Goal: Task Accomplishment & Management: Use online tool/utility

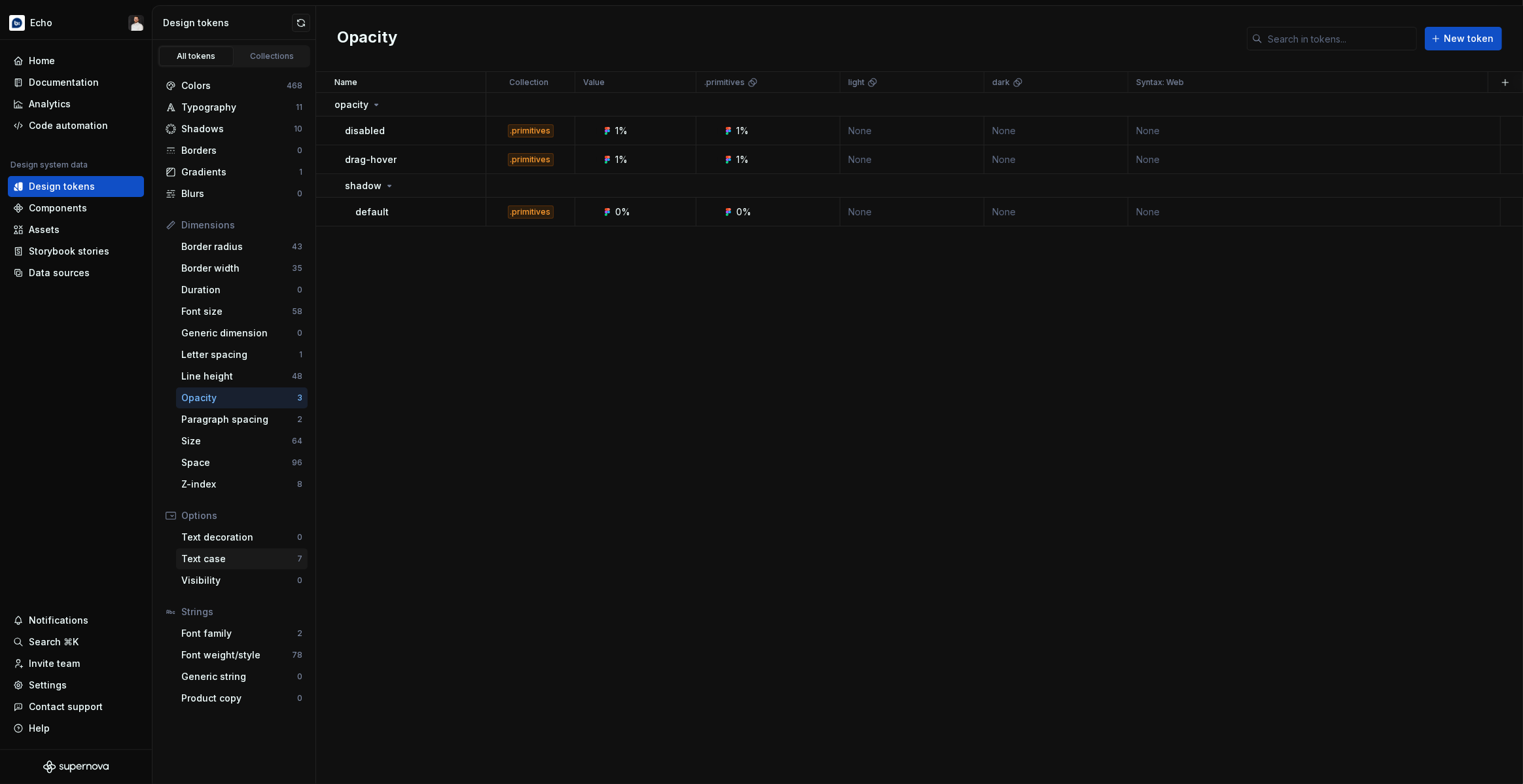
click at [231, 560] on div "Text case" at bounding box center [239, 559] width 116 height 13
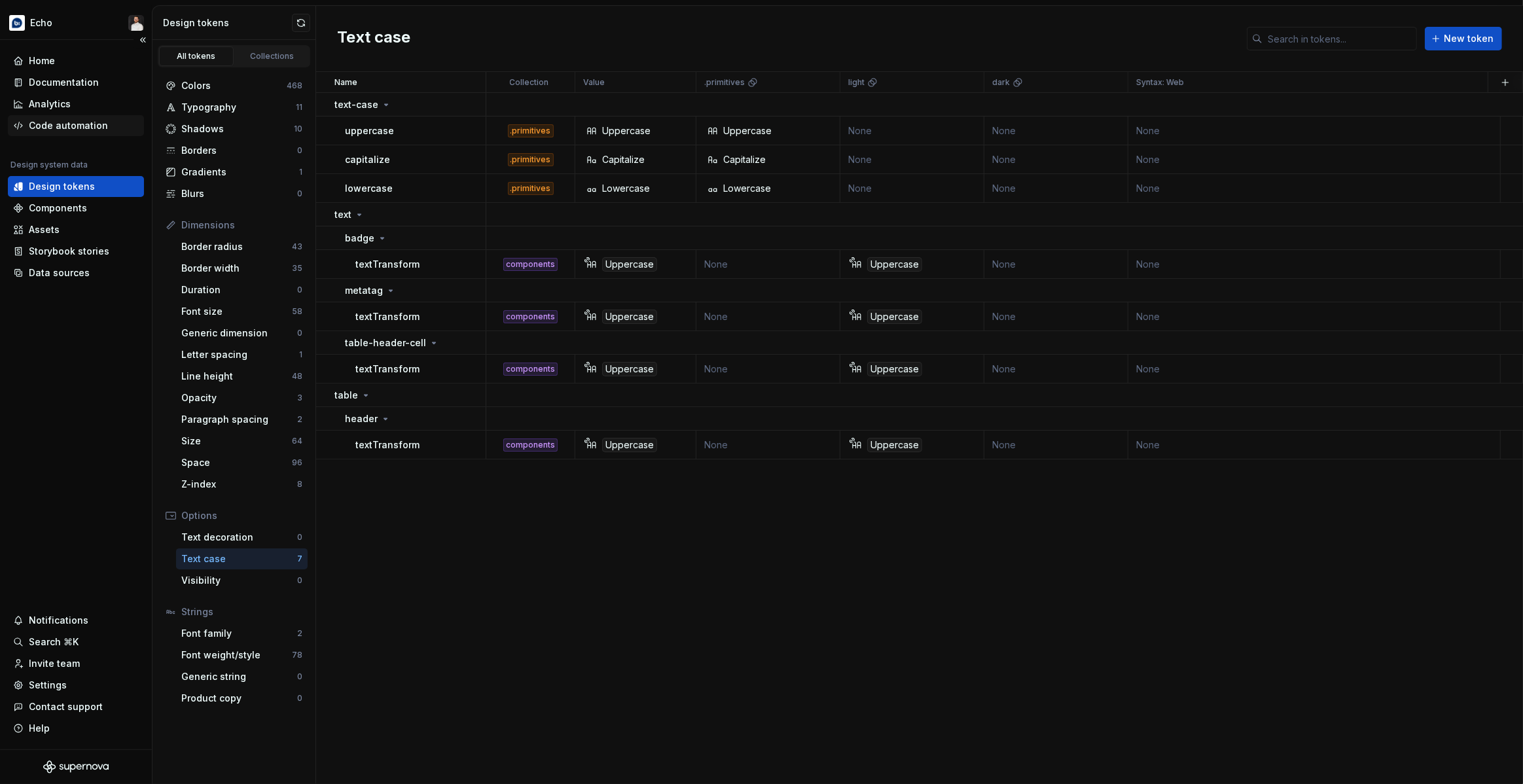
click at [98, 135] on div "Code automation" at bounding box center [76, 125] width 136 height 21
click at [95, 130] on div "Code automation" at bounding box center [68, 125] width 79 height 13
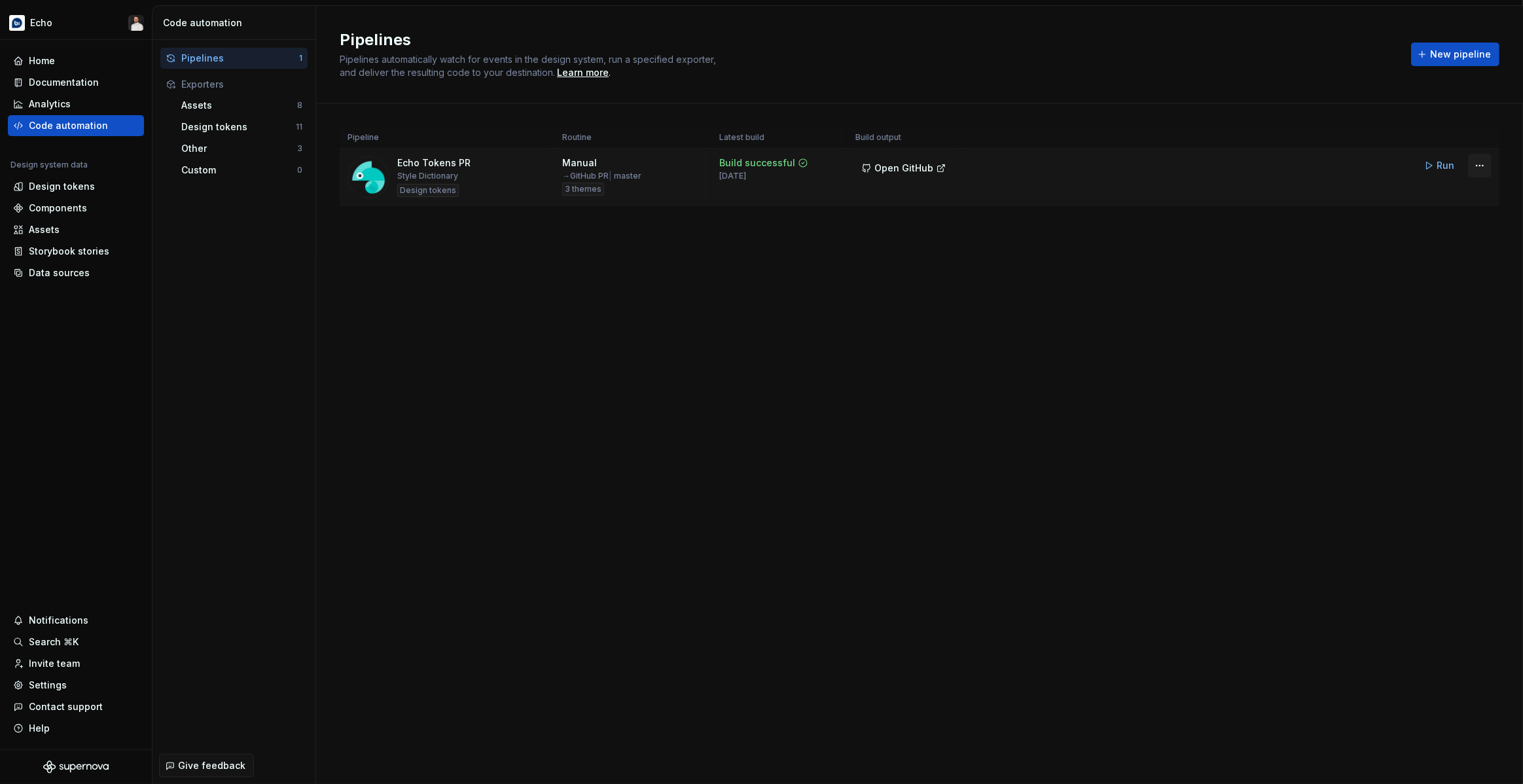
click at [1485, 164] on html "Echo Home Documentation Analytics Code automation Design system data Design tok…" at bounding box center [761, 392] width 1523 height 784
click at [1433, 197] on div "Edit pipeline" at bounding box center [1463, 193] width 112 height 13
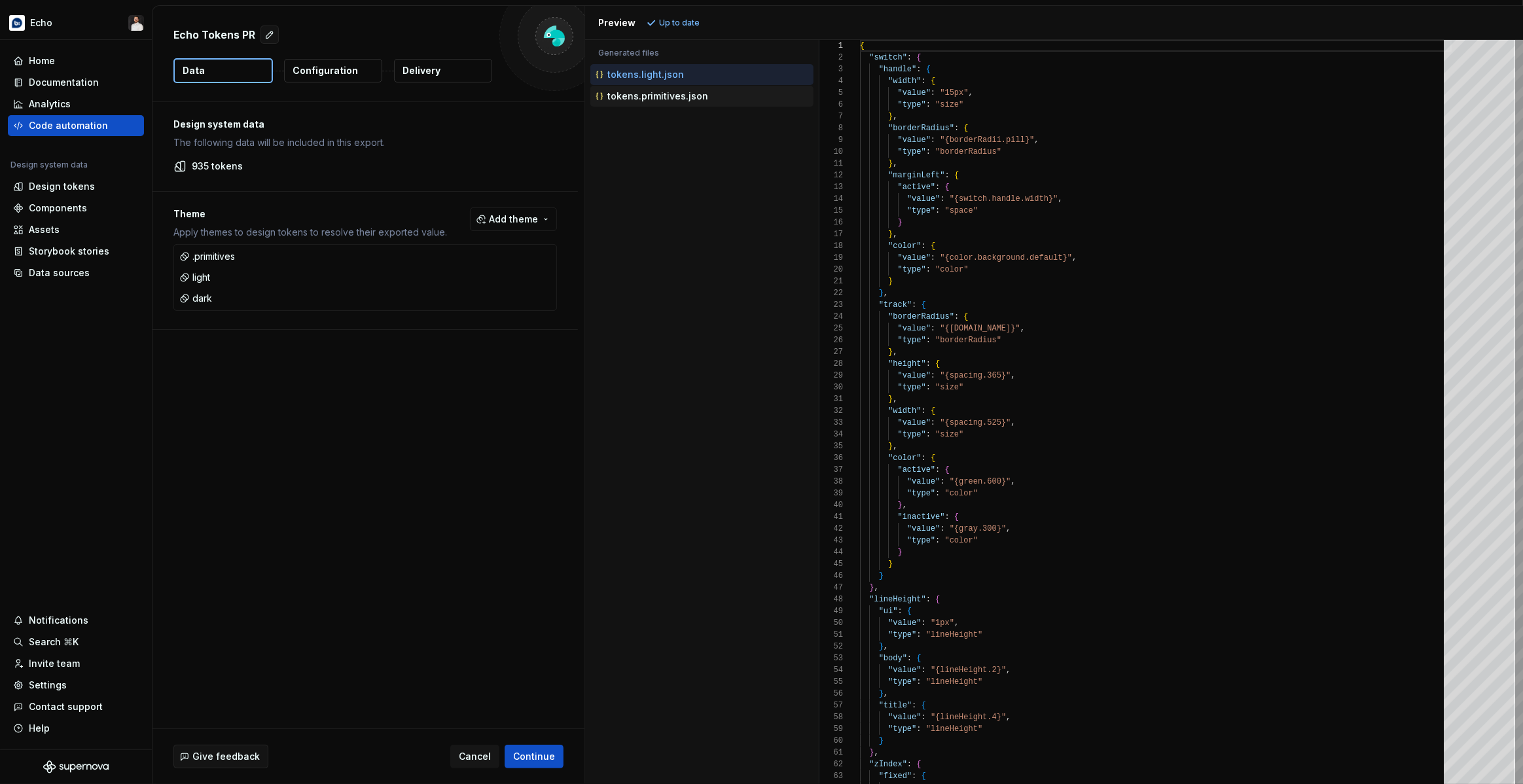
click at [692, 99] on p "tokens.primitives.json" at bounding box center [657, 96] width 101 height 11
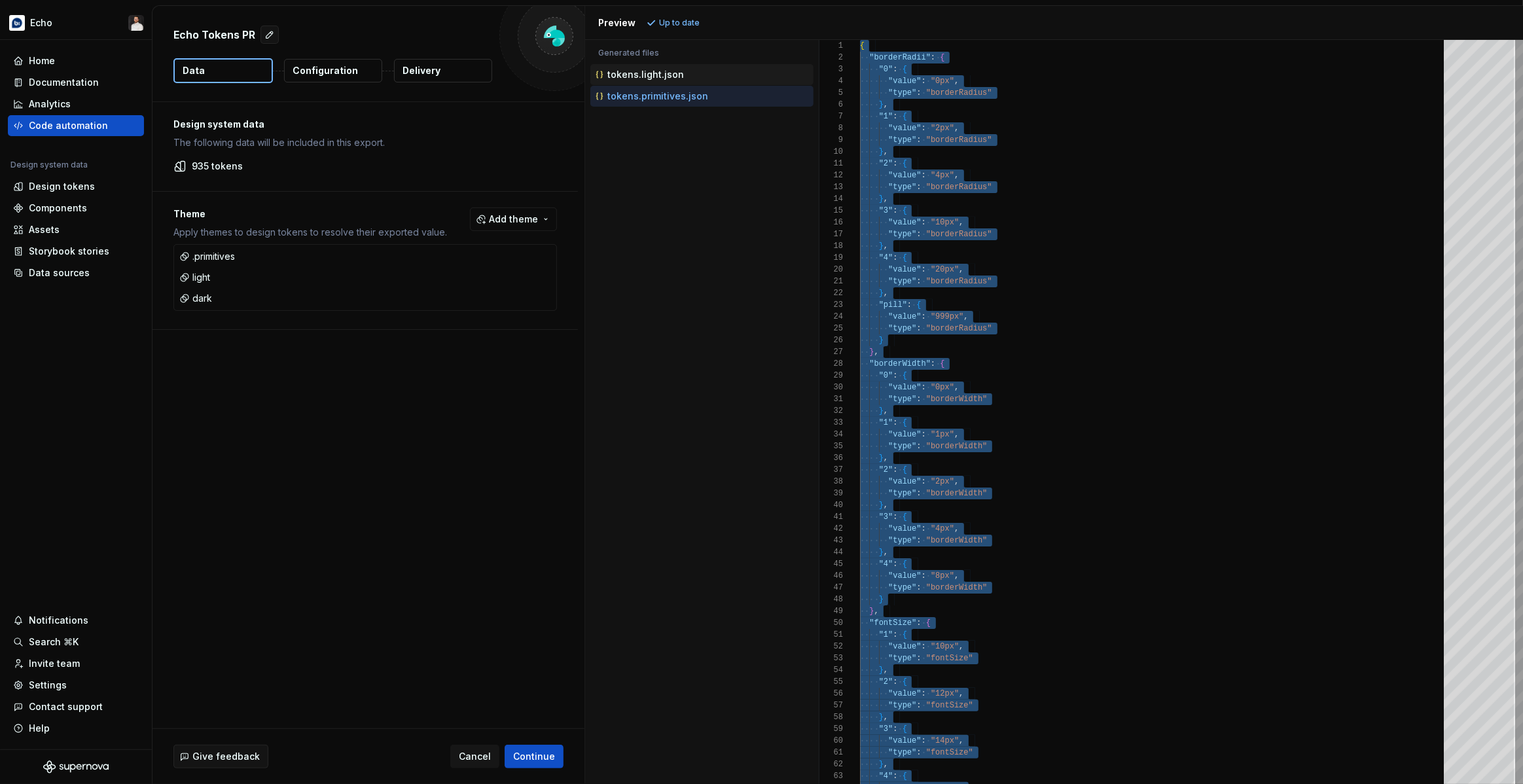
click at [659, 75] on p "tokens.light.json" at bounding box center [645, 75] width 77 height 11
type textarea "**********"
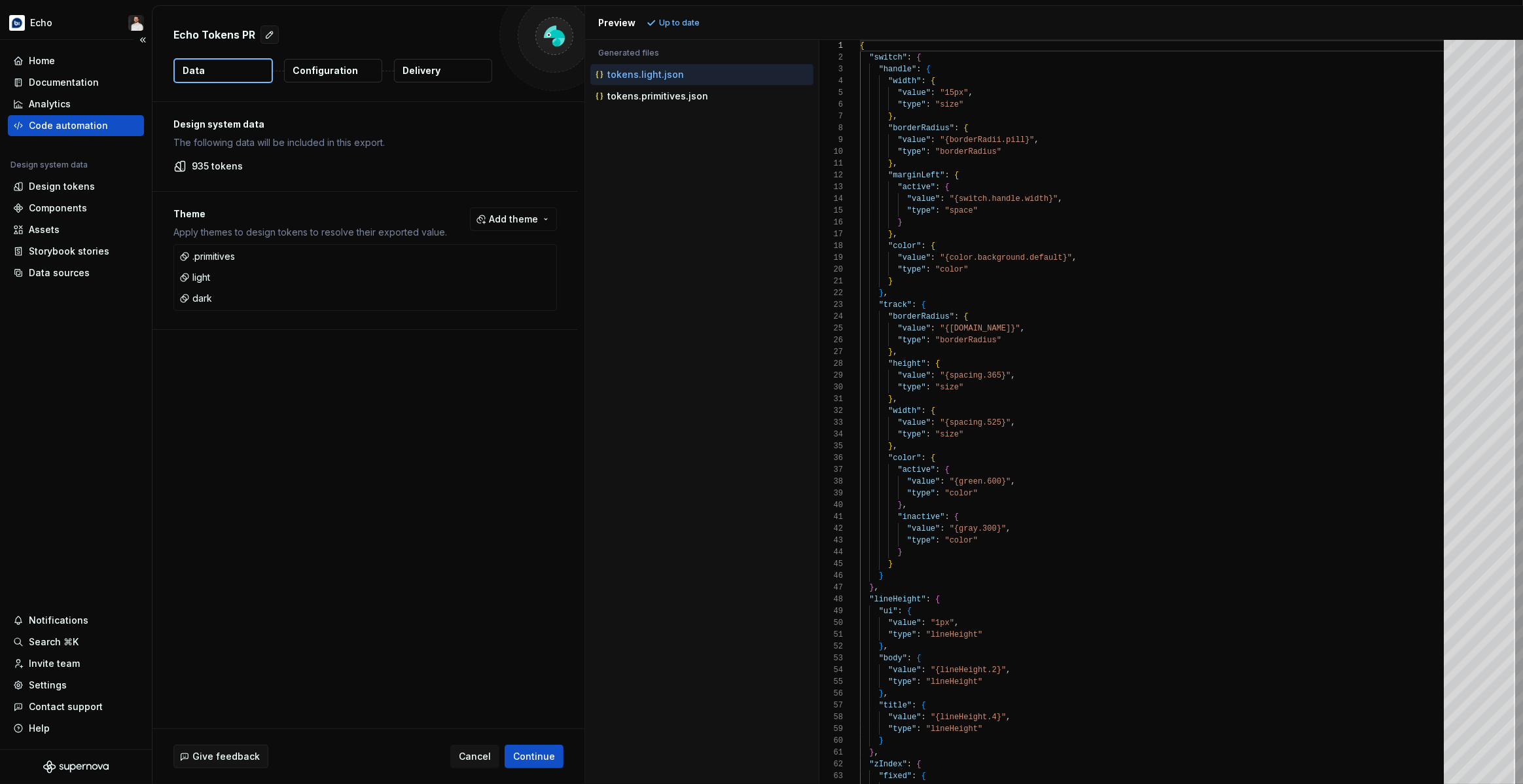
scroll to position [0, 0]
type textarea "**********"
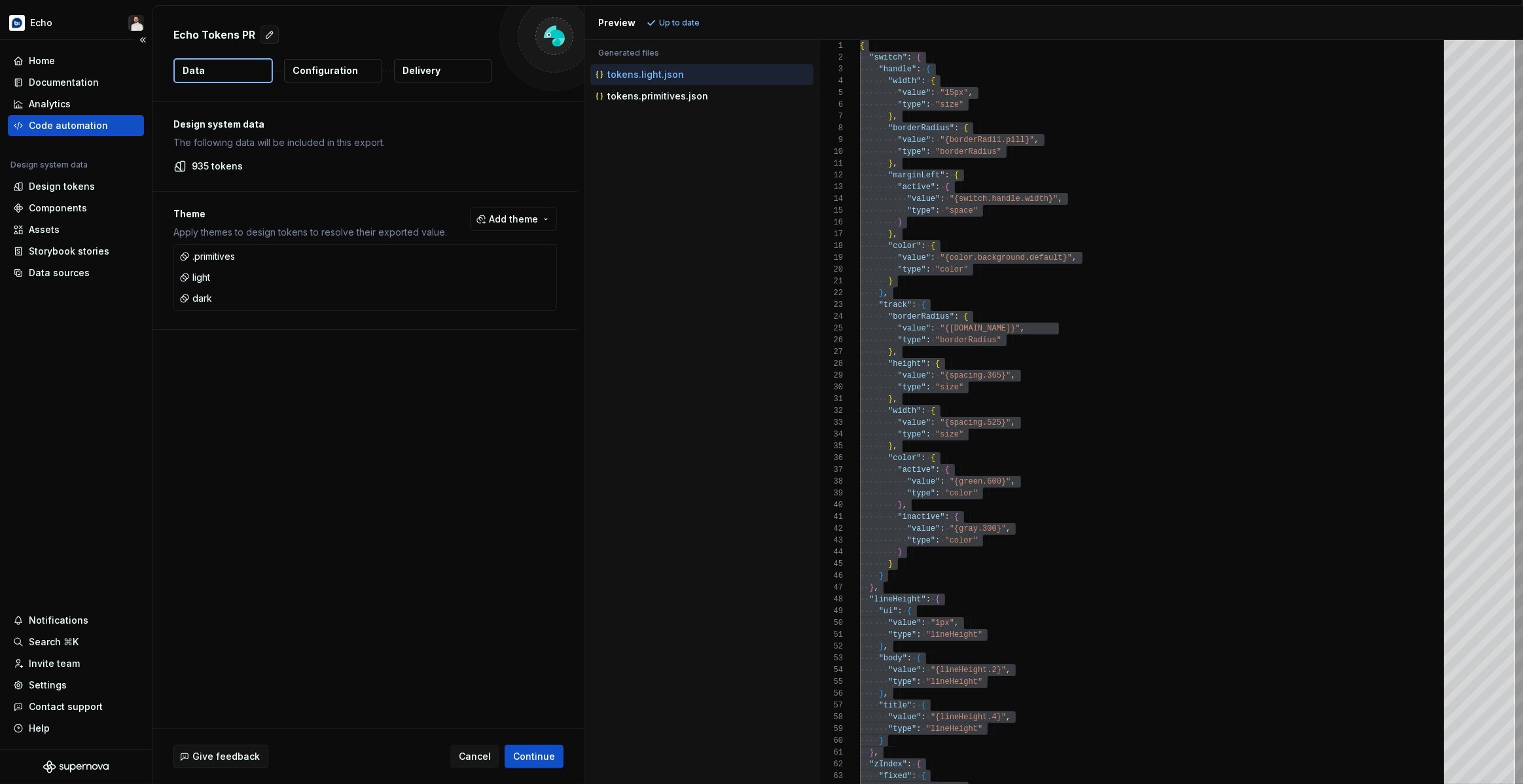
click at [94, 126] on div "Code automation" at bounding box center [68, 125] width 79 height 13
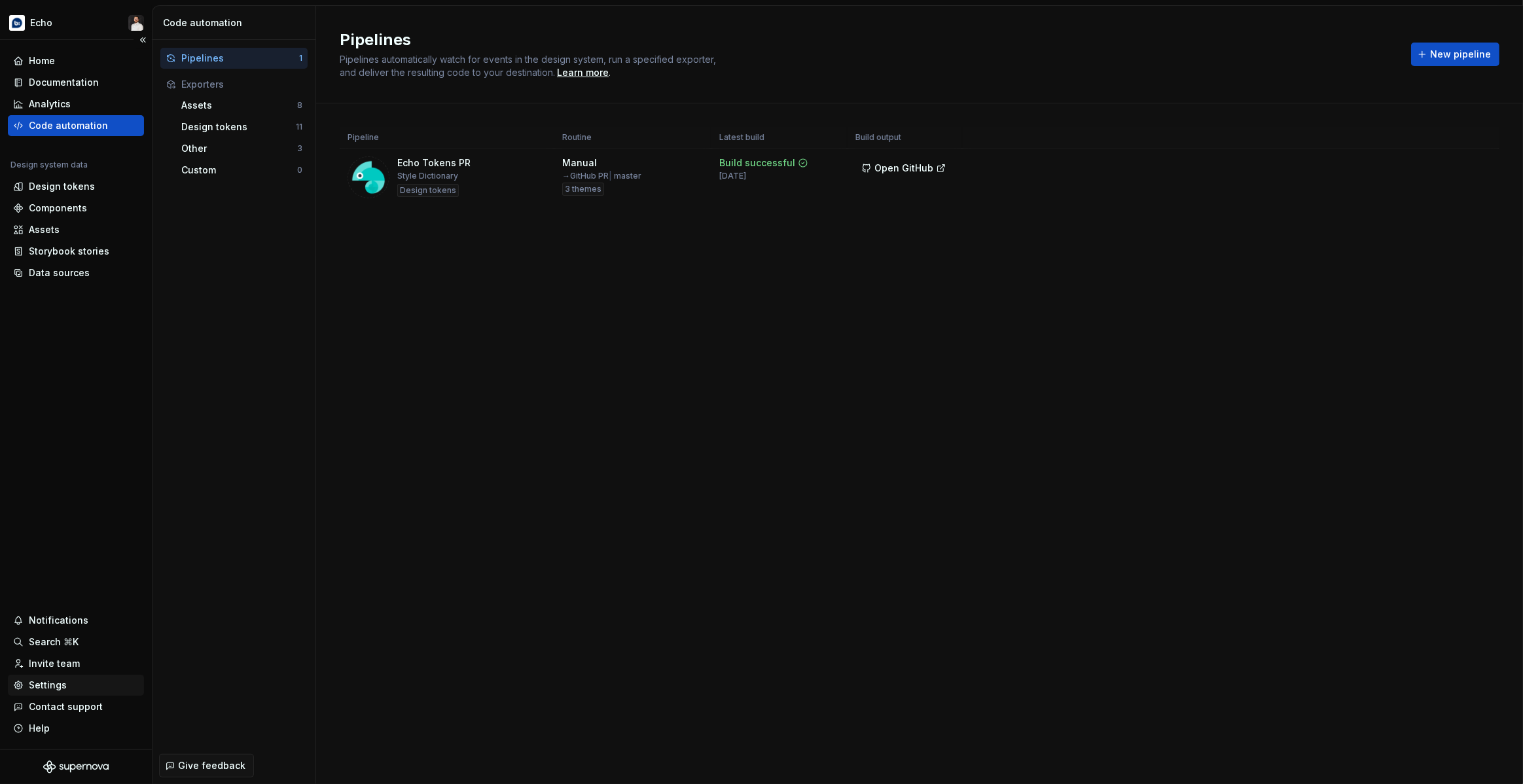
click at [60, 682] on div "Settings" at bounding box center [47, 685] width 38 height 13
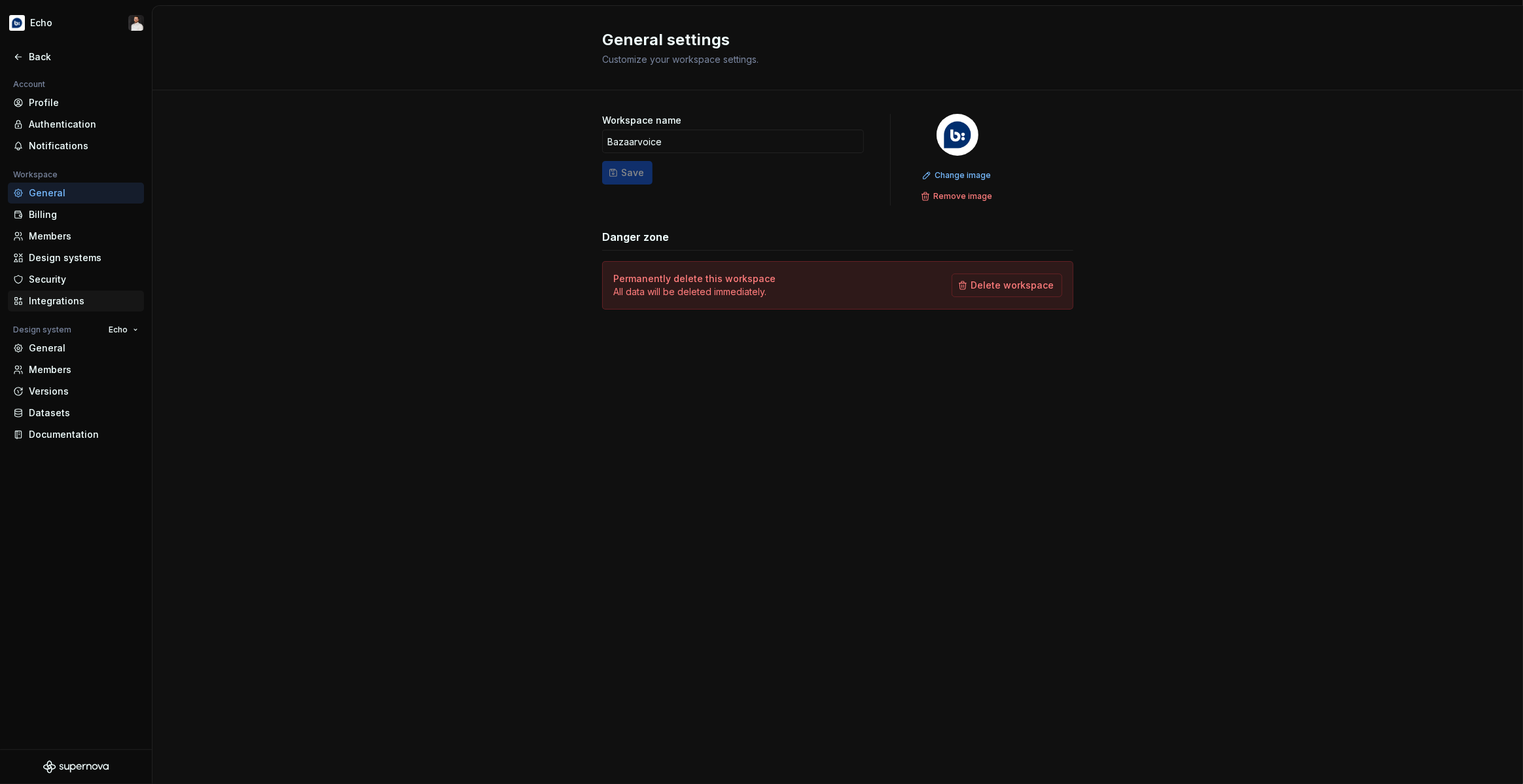
click at [64, 300] on div "Integrations" at bounding box center [83, 301] width 110 height 13
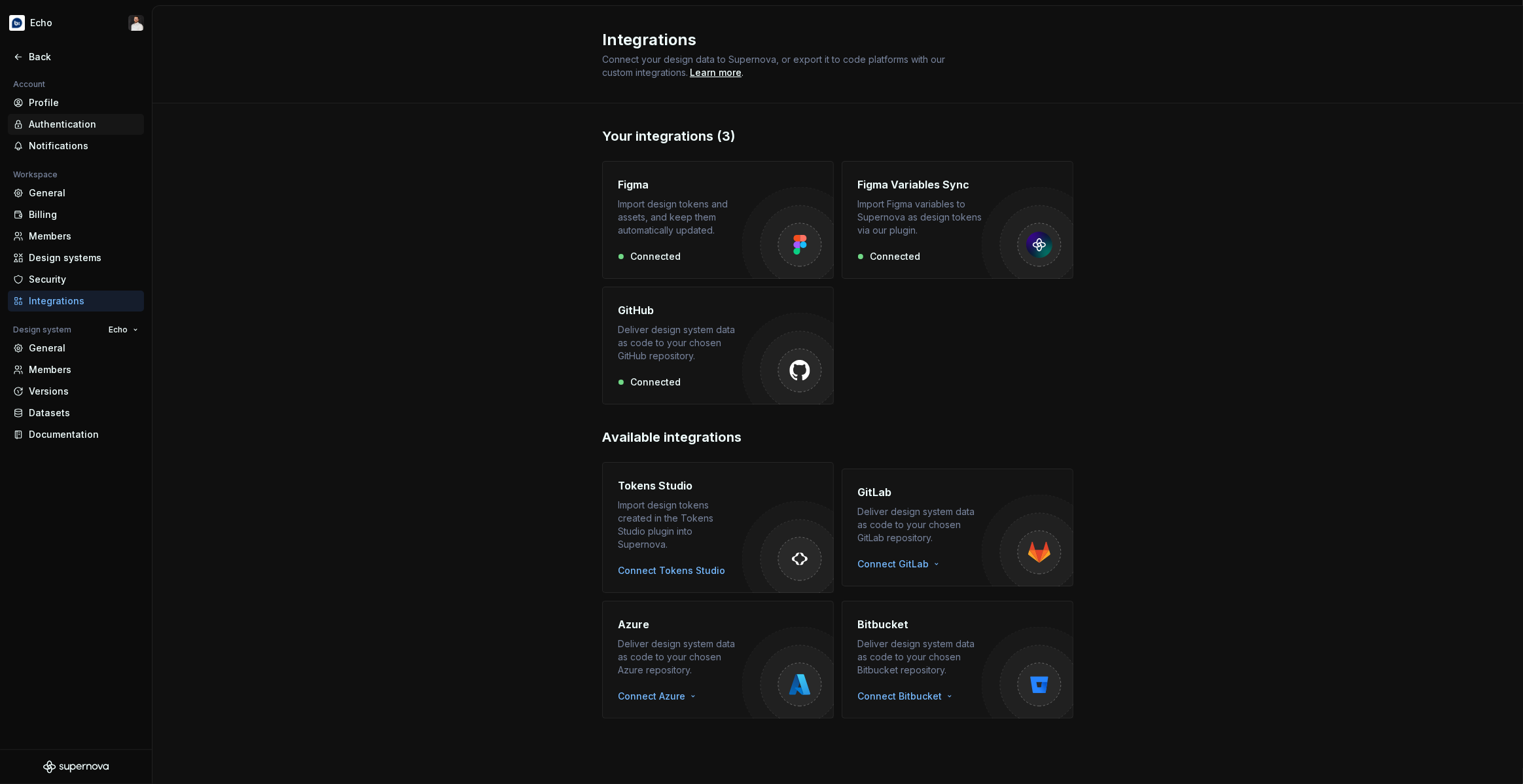
click at [92, 125] on div "Authentication" at bounding box center [83, 124] width 110 height 13
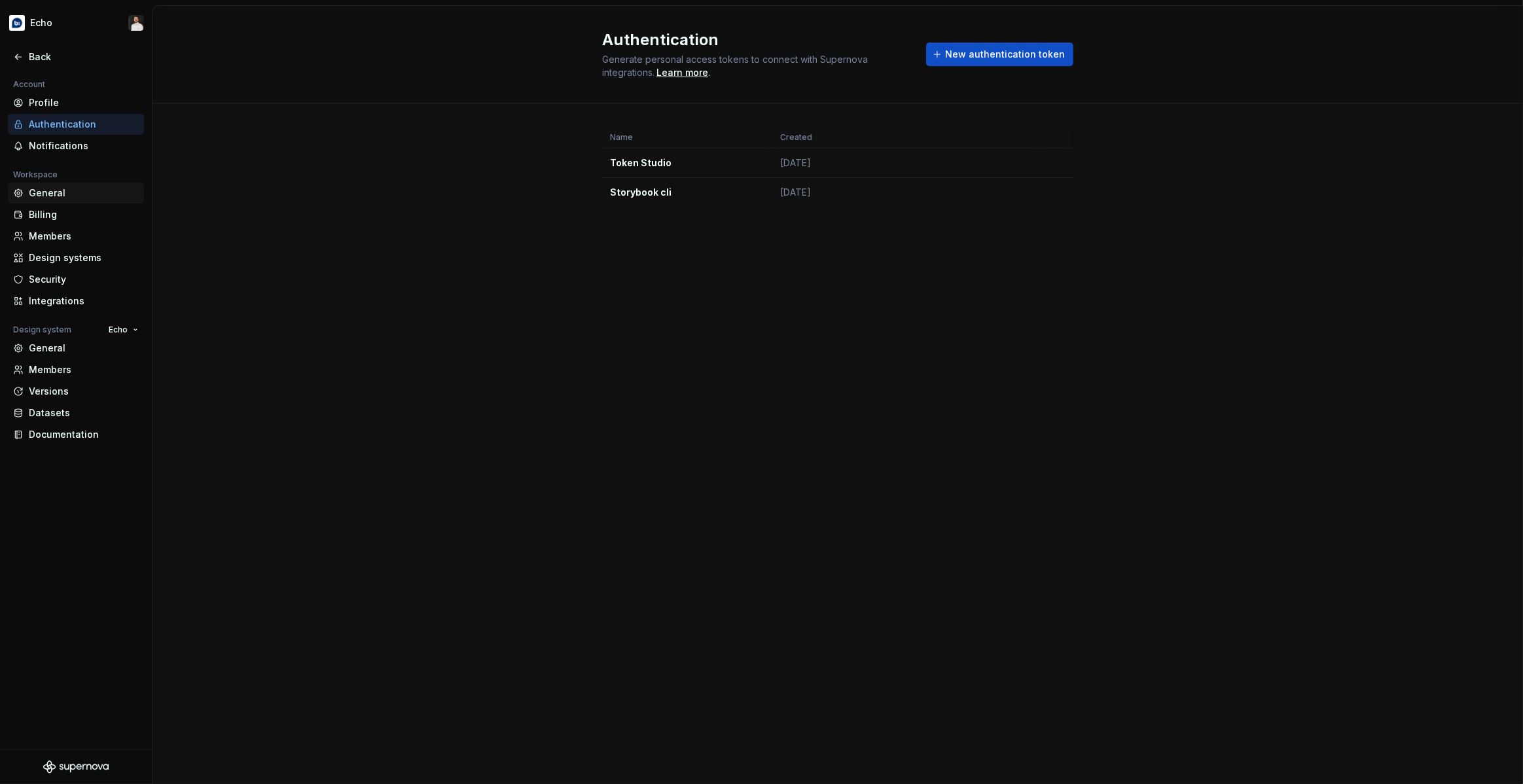
click at [49, 191] on div "General" at bounding box center [83, 193] width 110 height 13
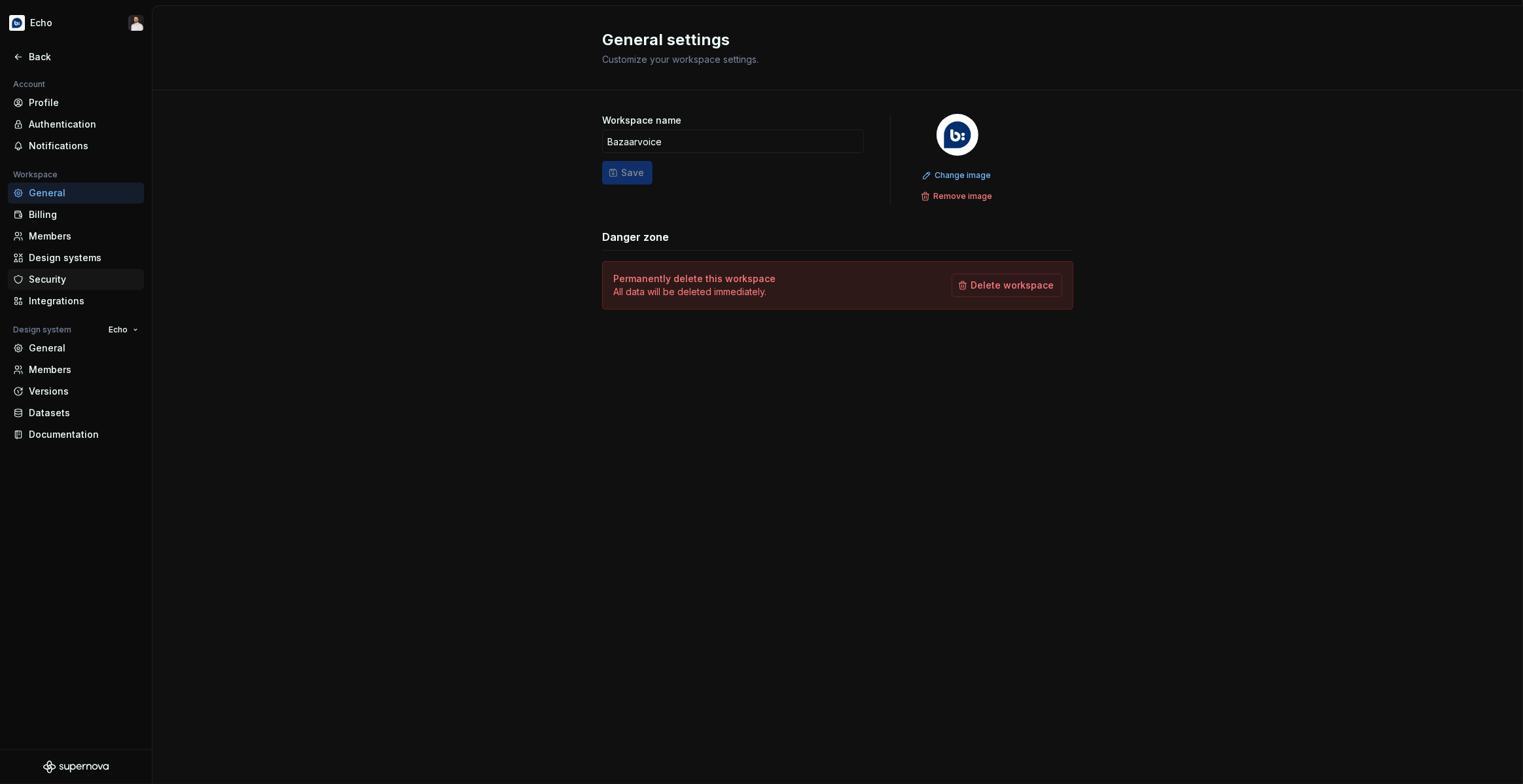
click at [54, 282] on div "Security" at bounding box center [83, 279] width 110 height 13
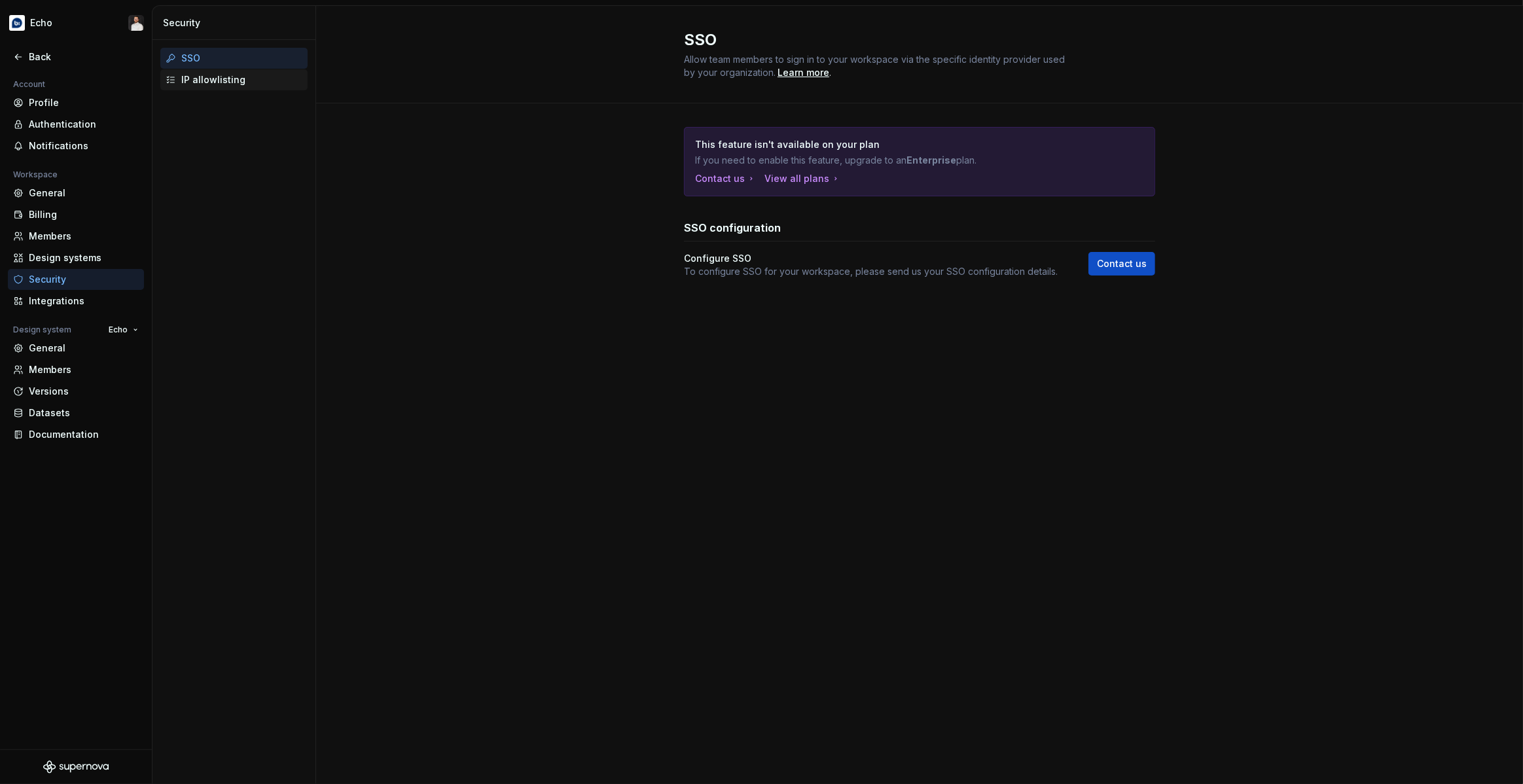
click at [203, 82] on div "IP allowlisting" at bounding box center [242, 80] width 121 height 13
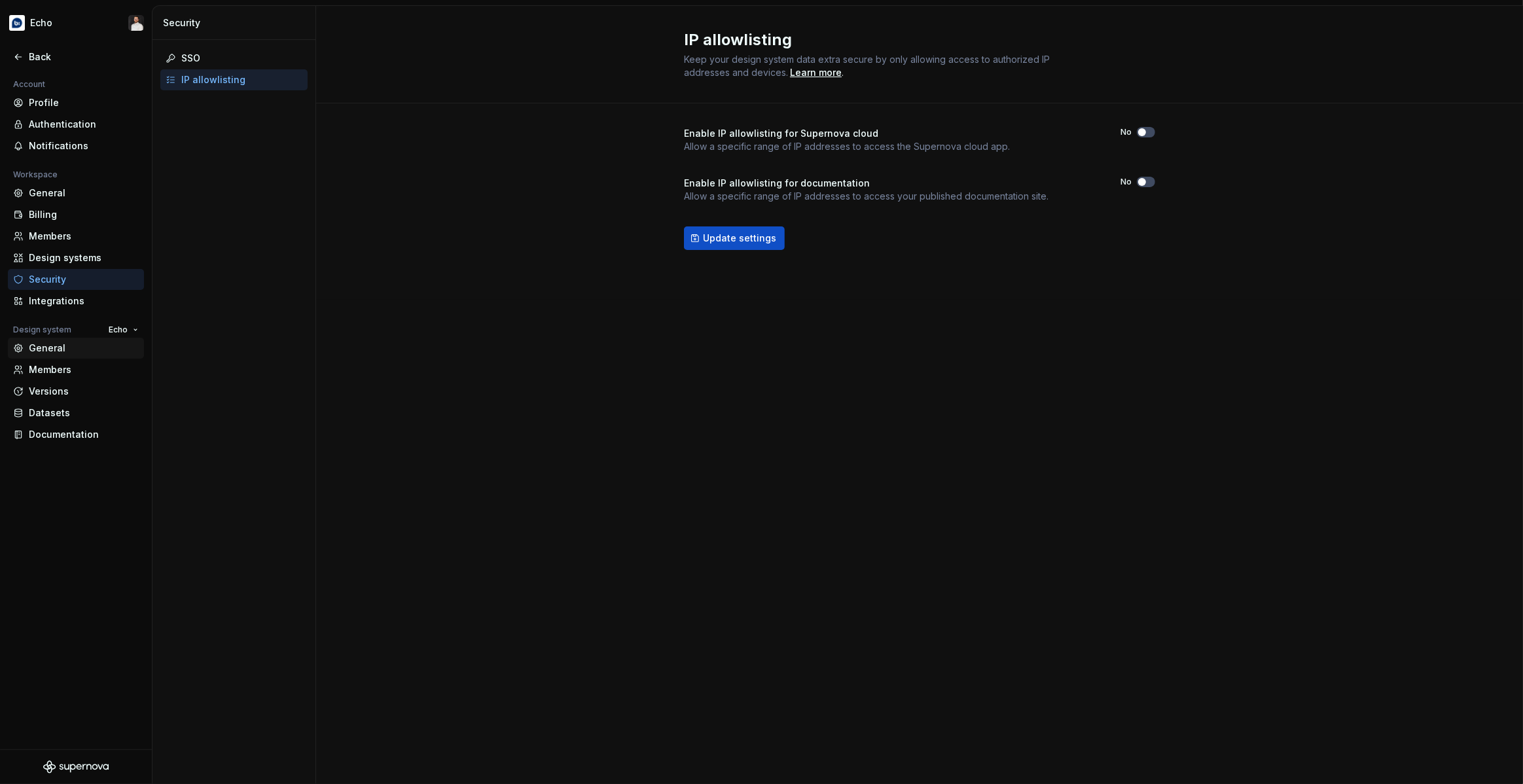
click at [55, 348] on div "General" at bounding box center [83, 348] width 110 height 13
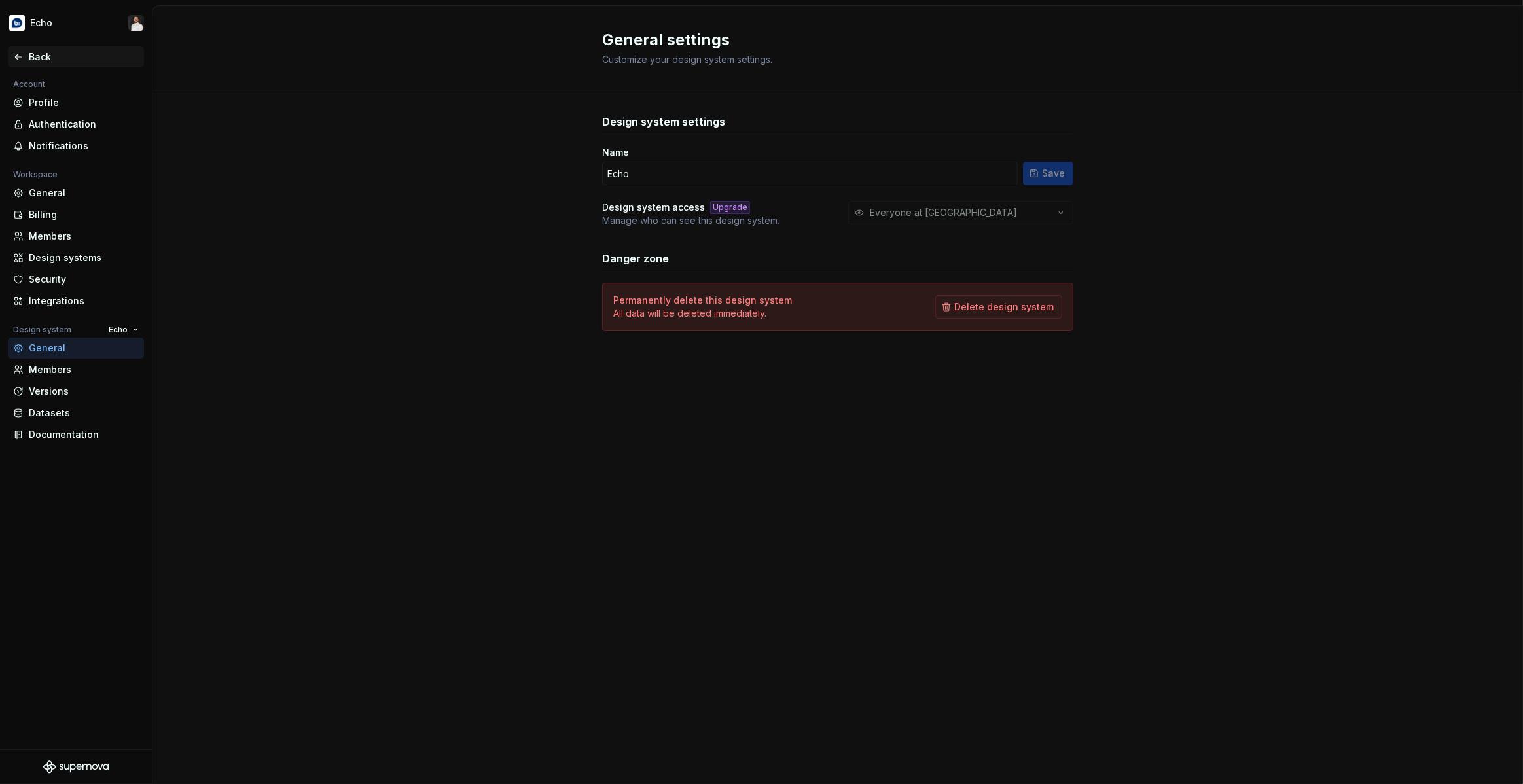
click at [22, 49] on div "Back" at bounding box center [76, 57] width 136 height 21
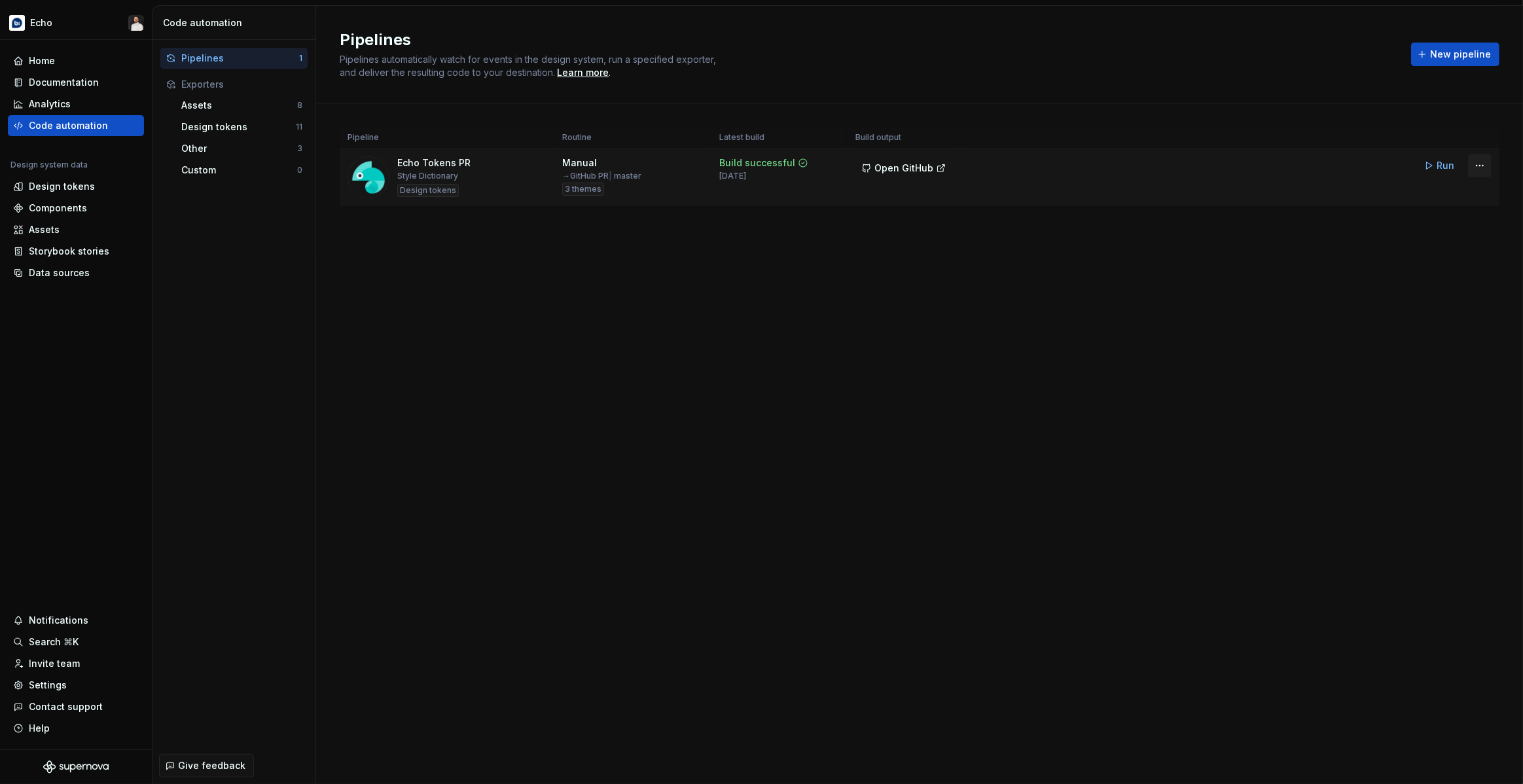
click at [1480, 170] on html "Echo Home Documentation Analytics Code automation Design system data Design tok…" at bounding box center [761, 392] width 1523 height 784
click at [1408, 197] on div "Edit pipeline" at bounding box center [1463, 193] width 112 height 13
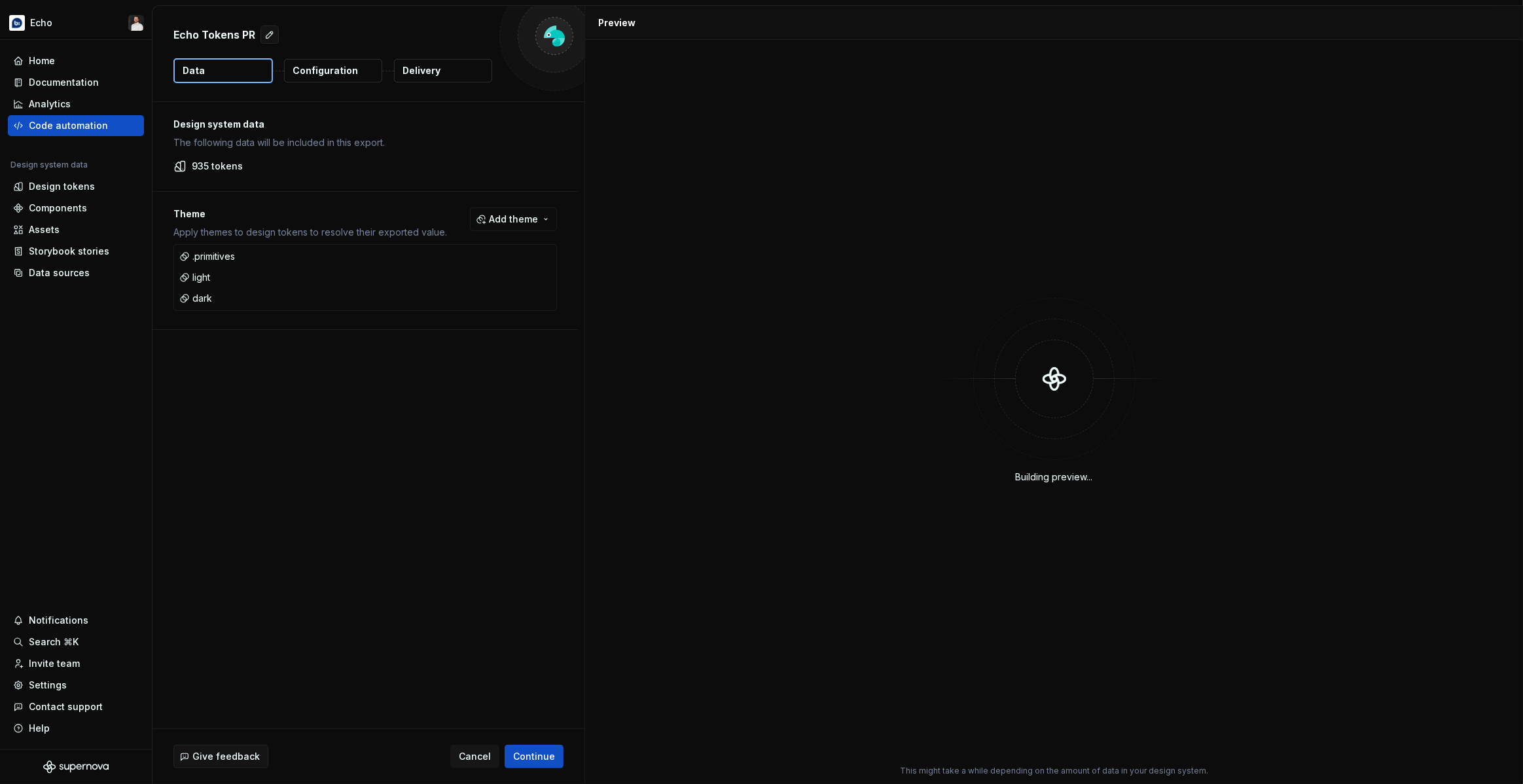
click at [433, 77] on p "Delivery" at bounding box center [421, 70] width 38 height 13
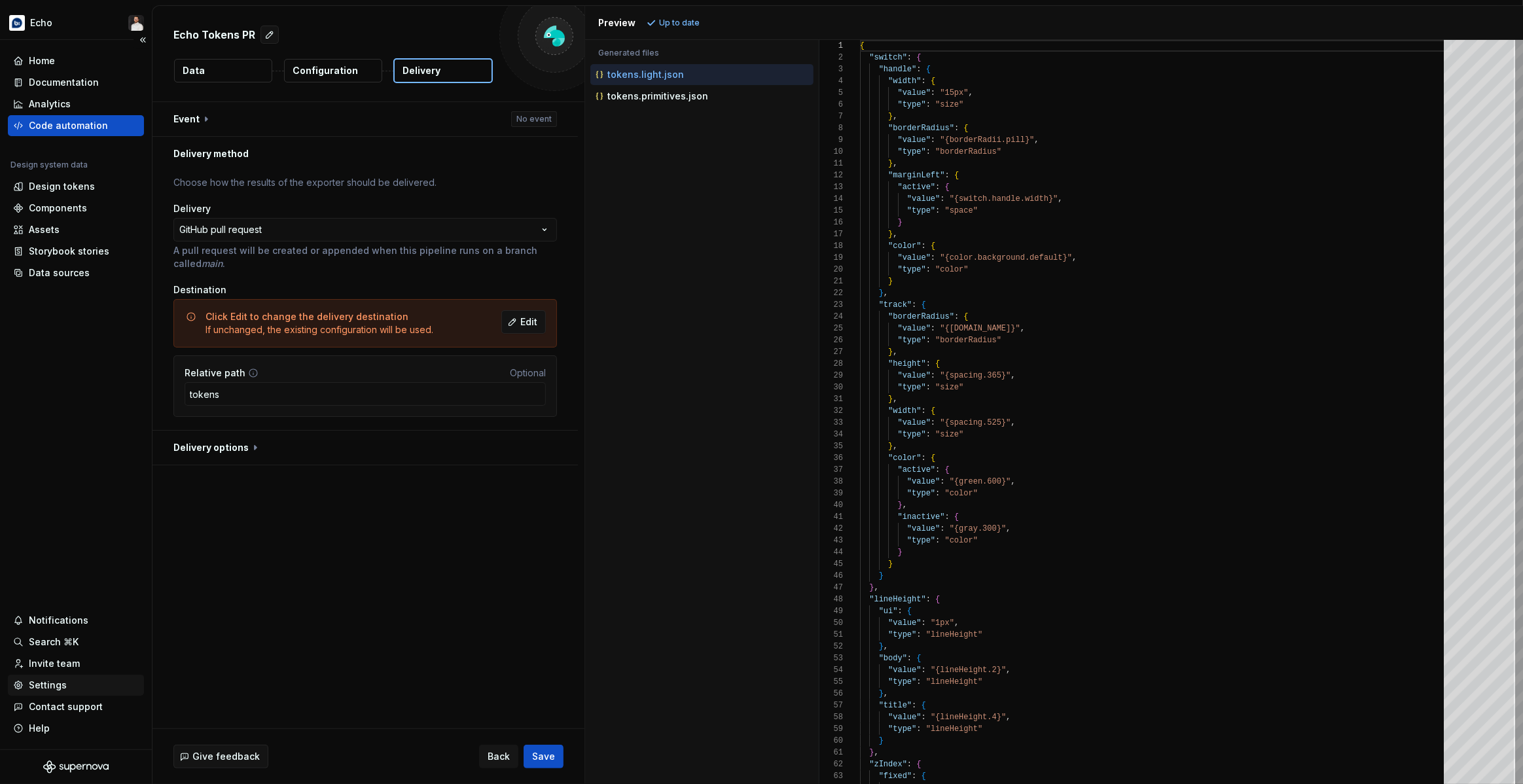
click at [85, 687] on div "Settings" at bounding box center [75, 685] width 125 height 13
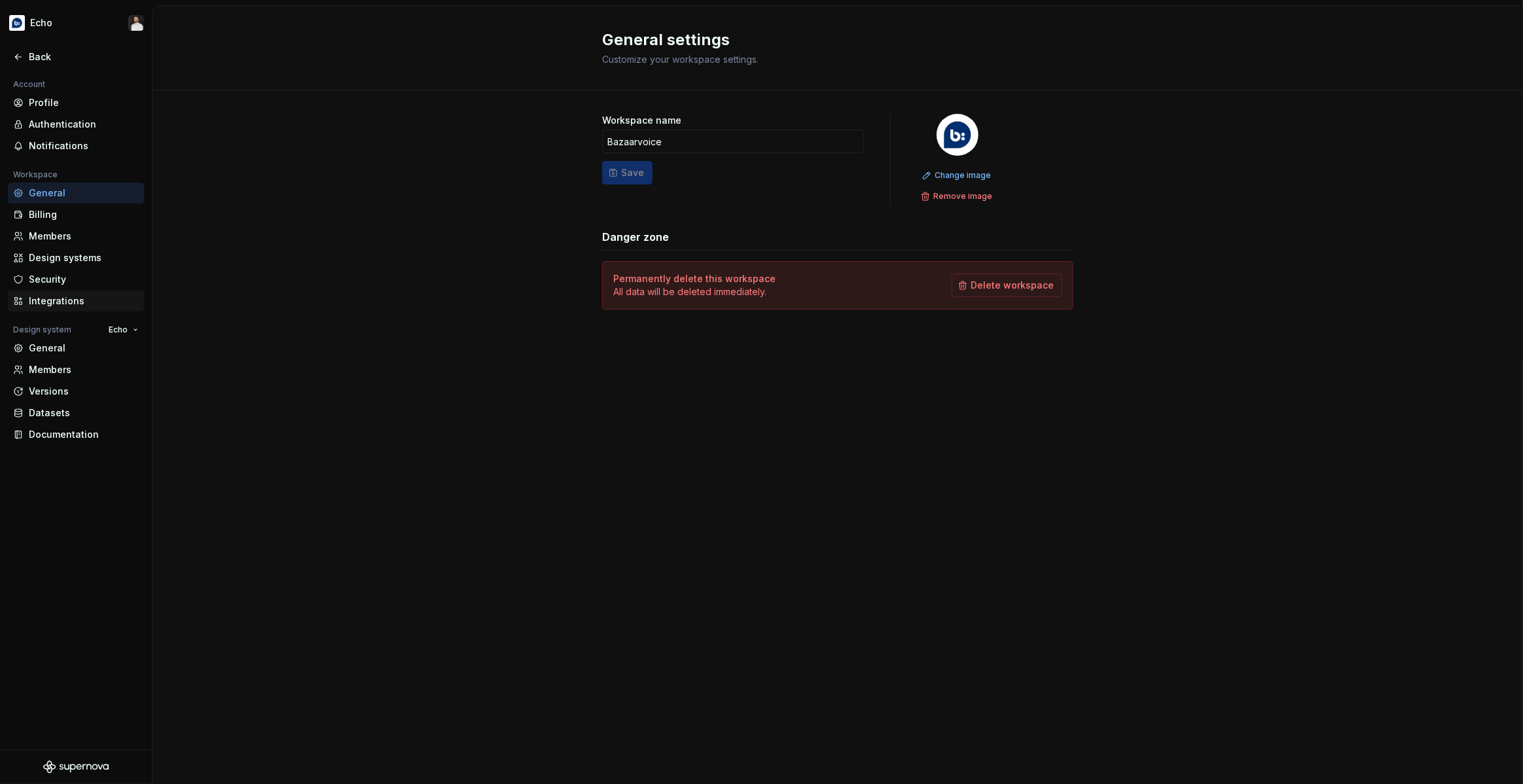
click at [65, 307] on div "Integrations" at bounding box center [83, 301] width 110 height 13
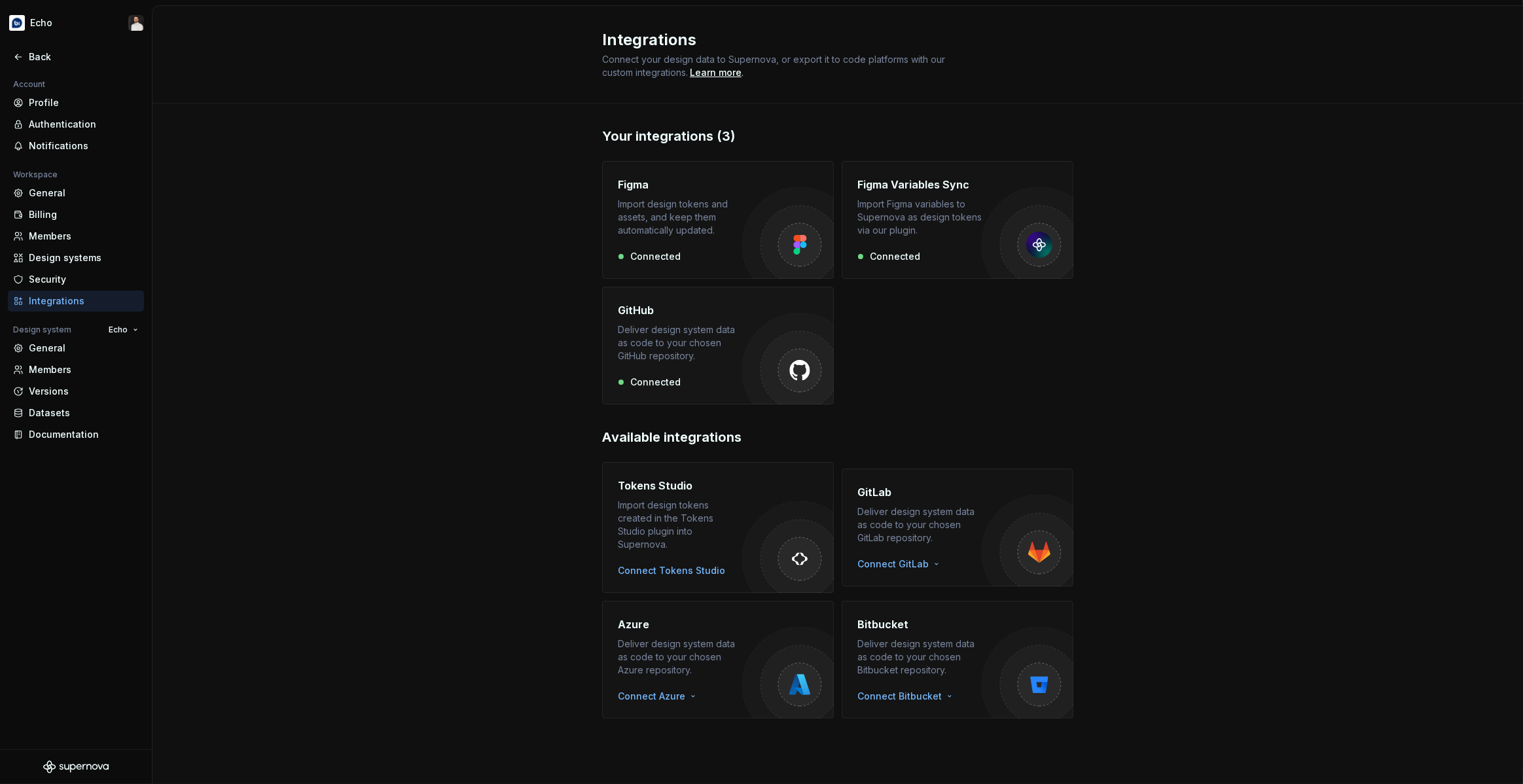
click at [735, 371] on div "GitHub Deliver design system data as code to your chosen GitHub repository. Con…" at bounding box center [679, 345] width 124 height 87
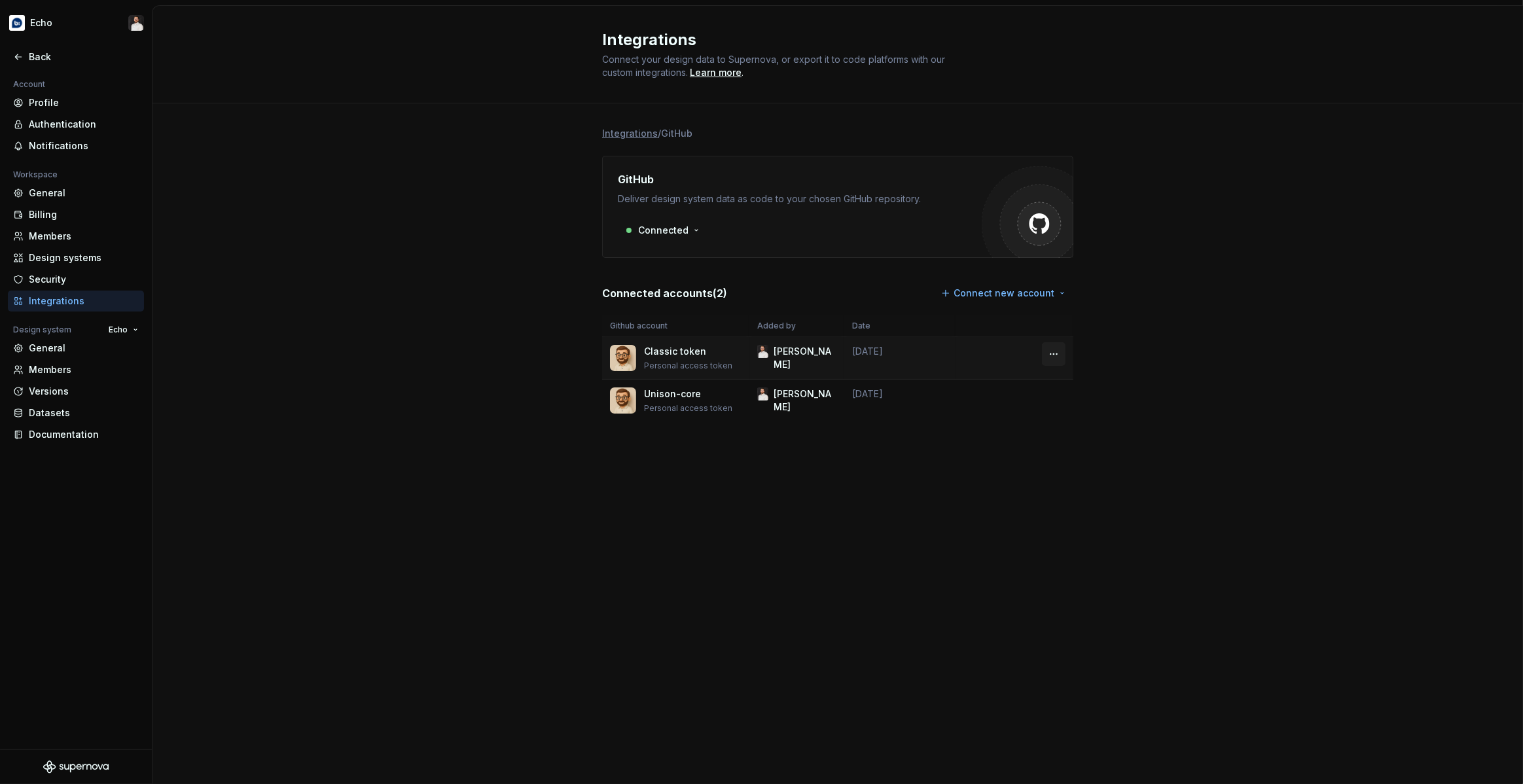
click at [1054, 356] on html "Echo Back Account Profile Authentication Notifications Workspace General Billin…" at bounding box center [761, 392] width 1523 height 784
click at [1114, 352] on html "Echo Back Account Profile Authentication Notifications Workspace General Billin…" at bounding box center [761, 392] width 1523 height 784
click at [49, 59] on div "Back" at bounding box center [83, 57] width 110 height 13
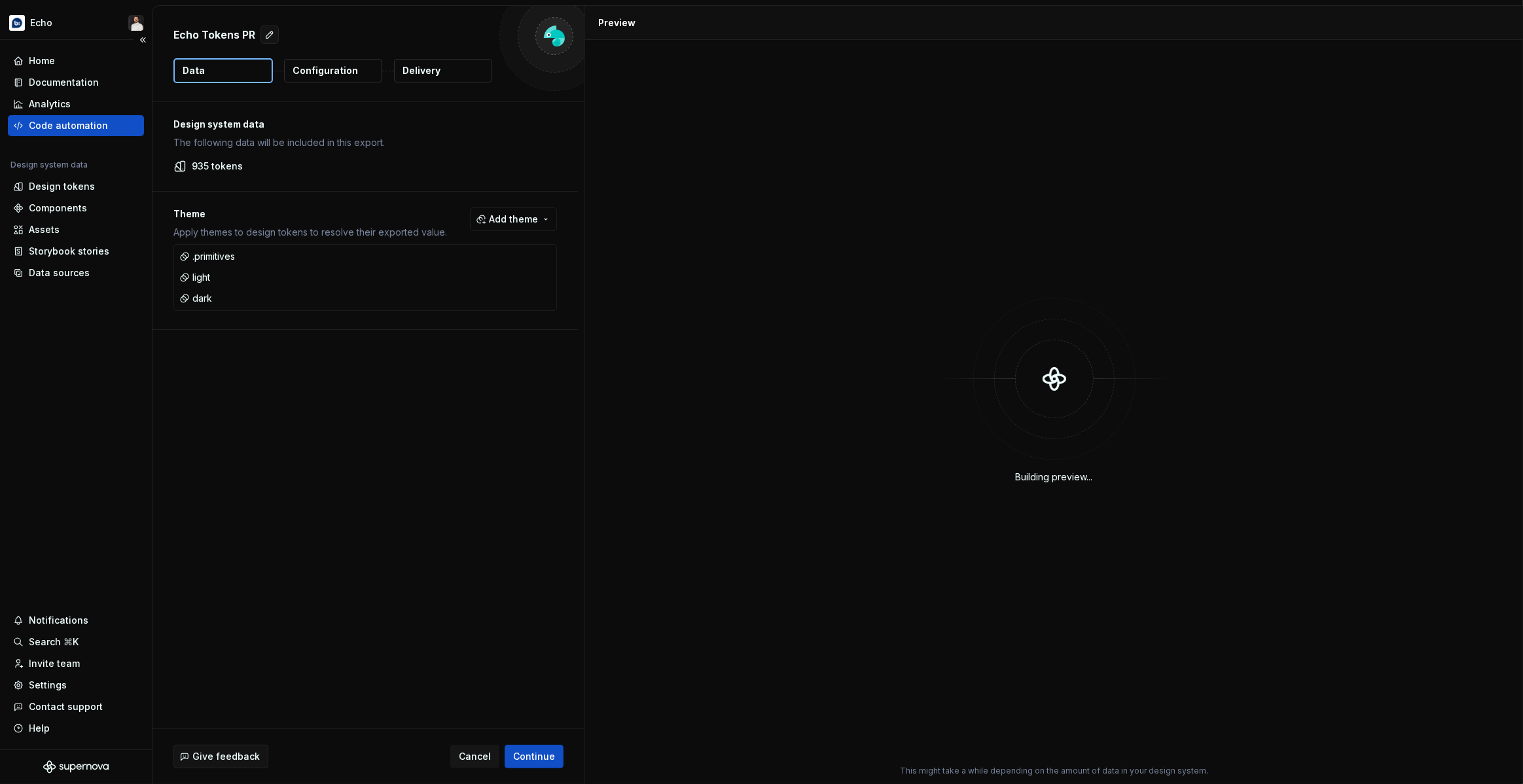
click at [73, 127] on div "Code automation" at bounding box center [68, 125] width 79 height 13
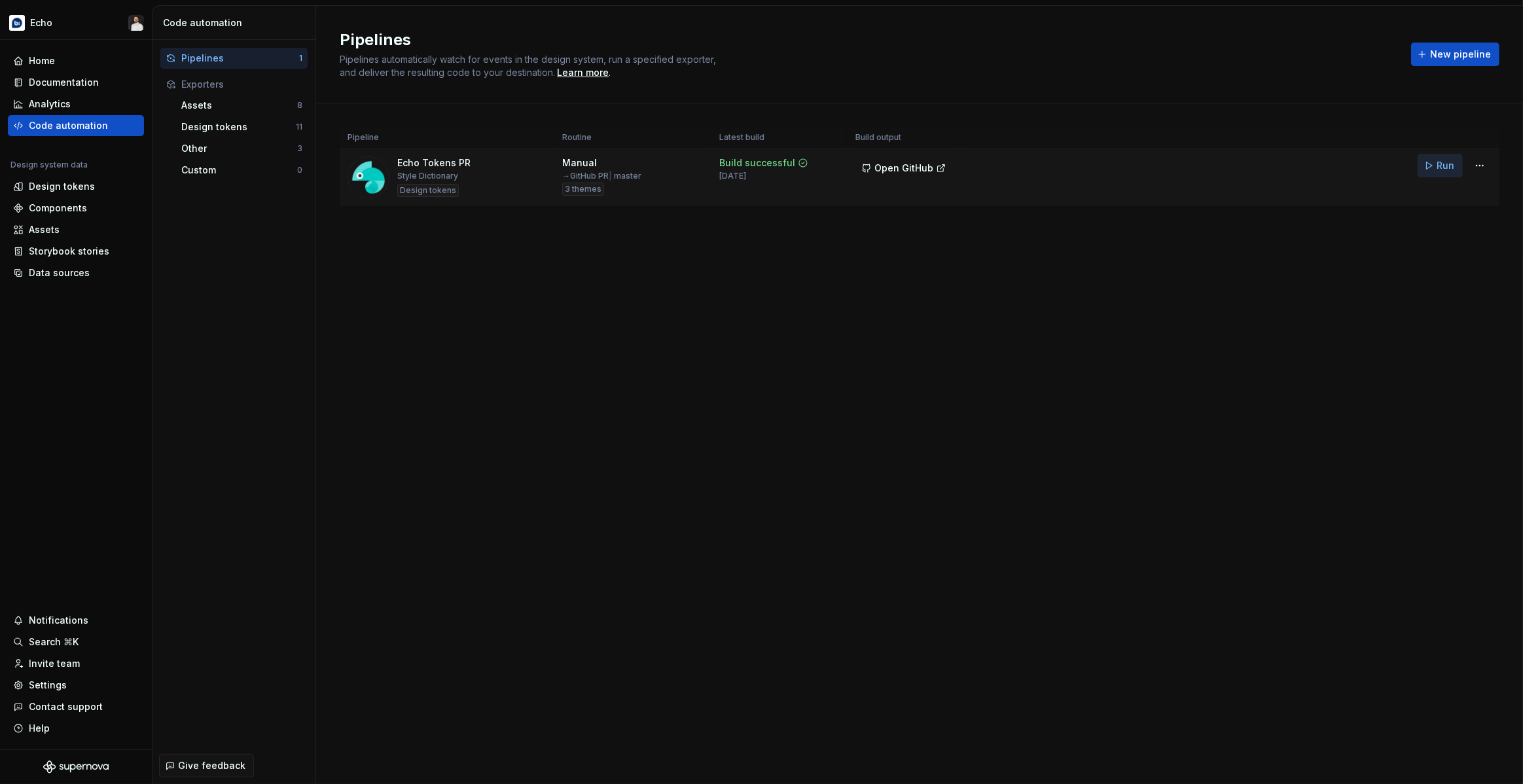
click at [1449, 171] on span "Run" at bounding box center [1445, 166] width 18 height 13
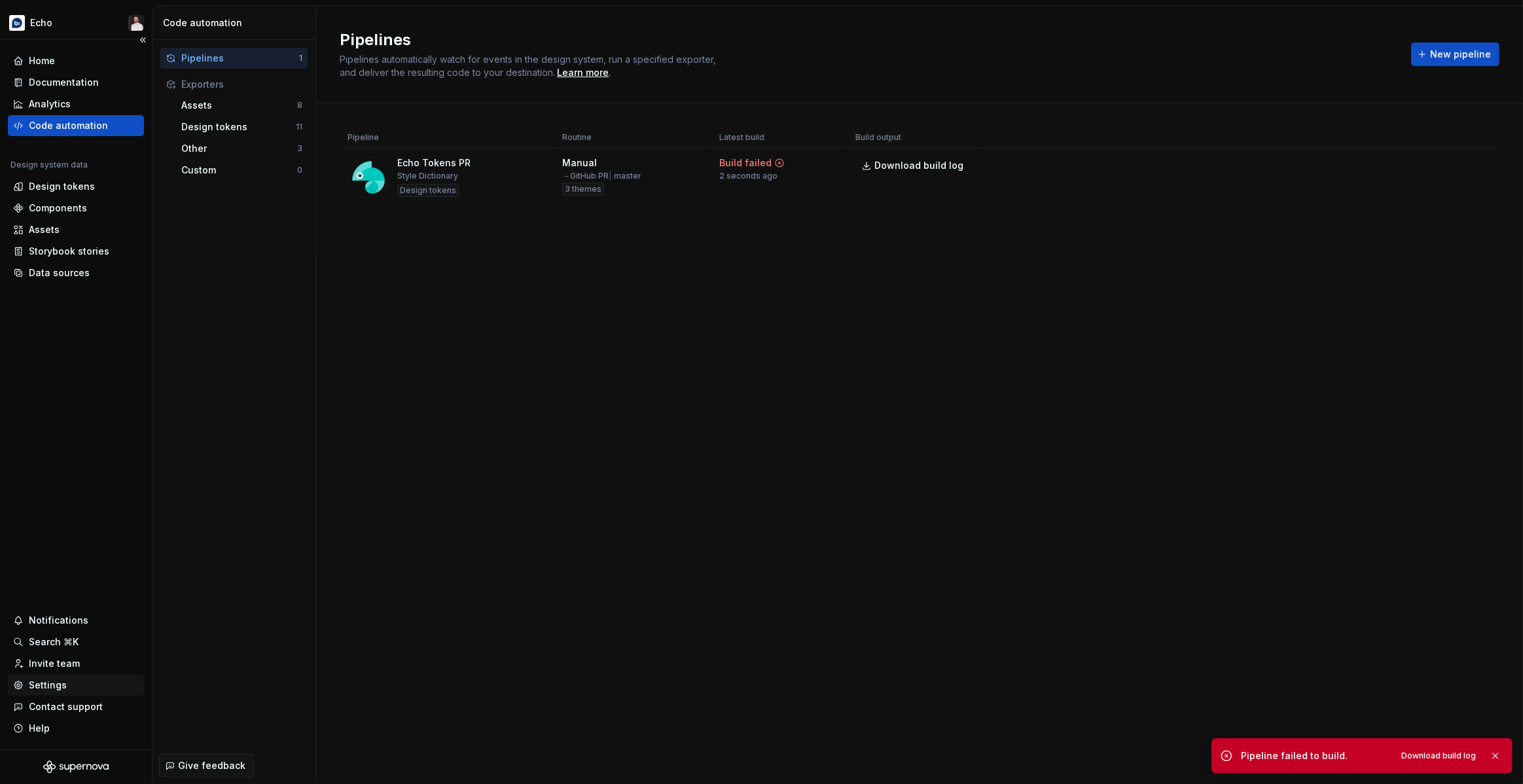
click at [65, 686] on div "Settings" at bounding box center [75, 685] width 125 height 13
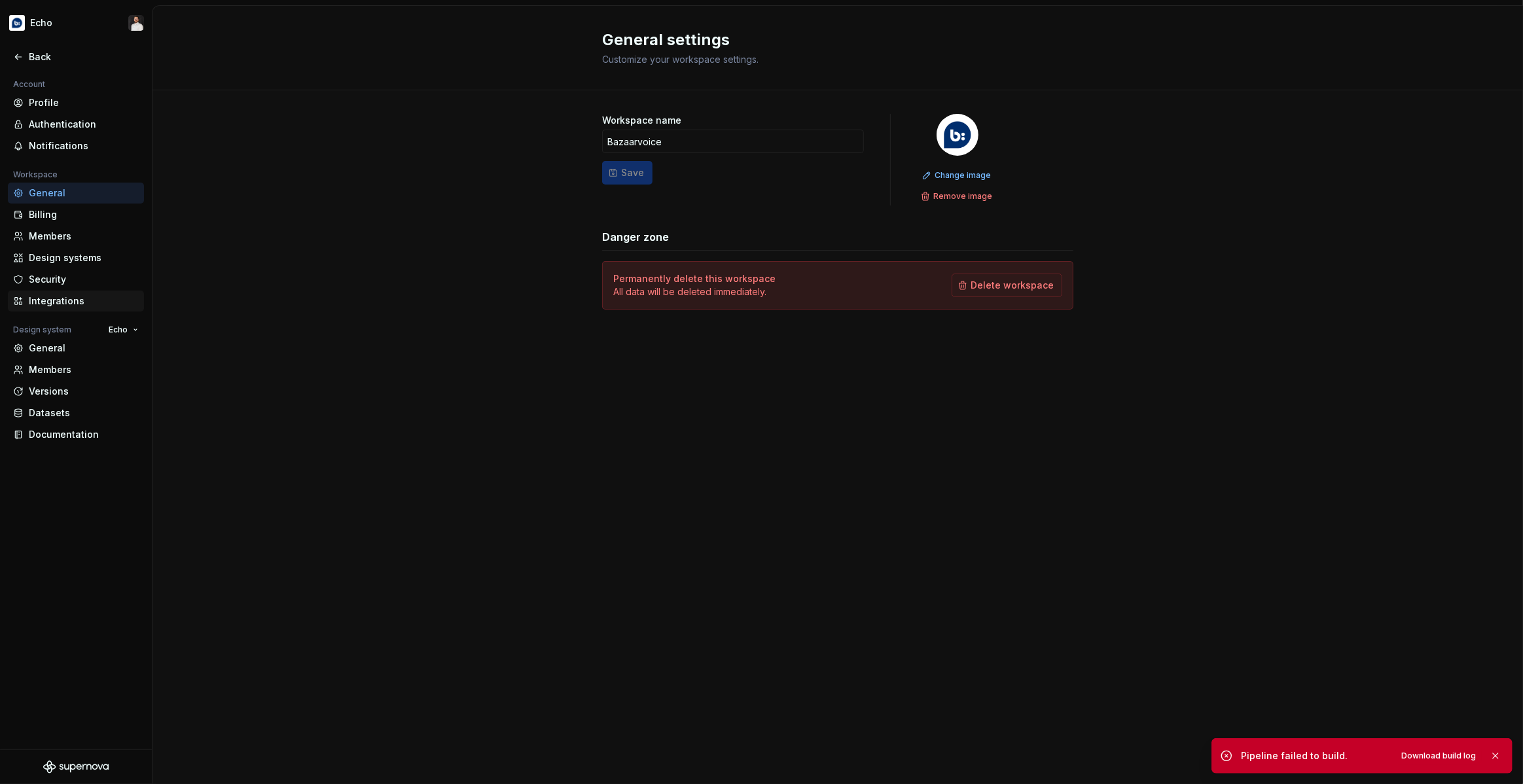
click at [49, 308] on div "Integrations" at bounding box center [76, 300] width 136 height 21
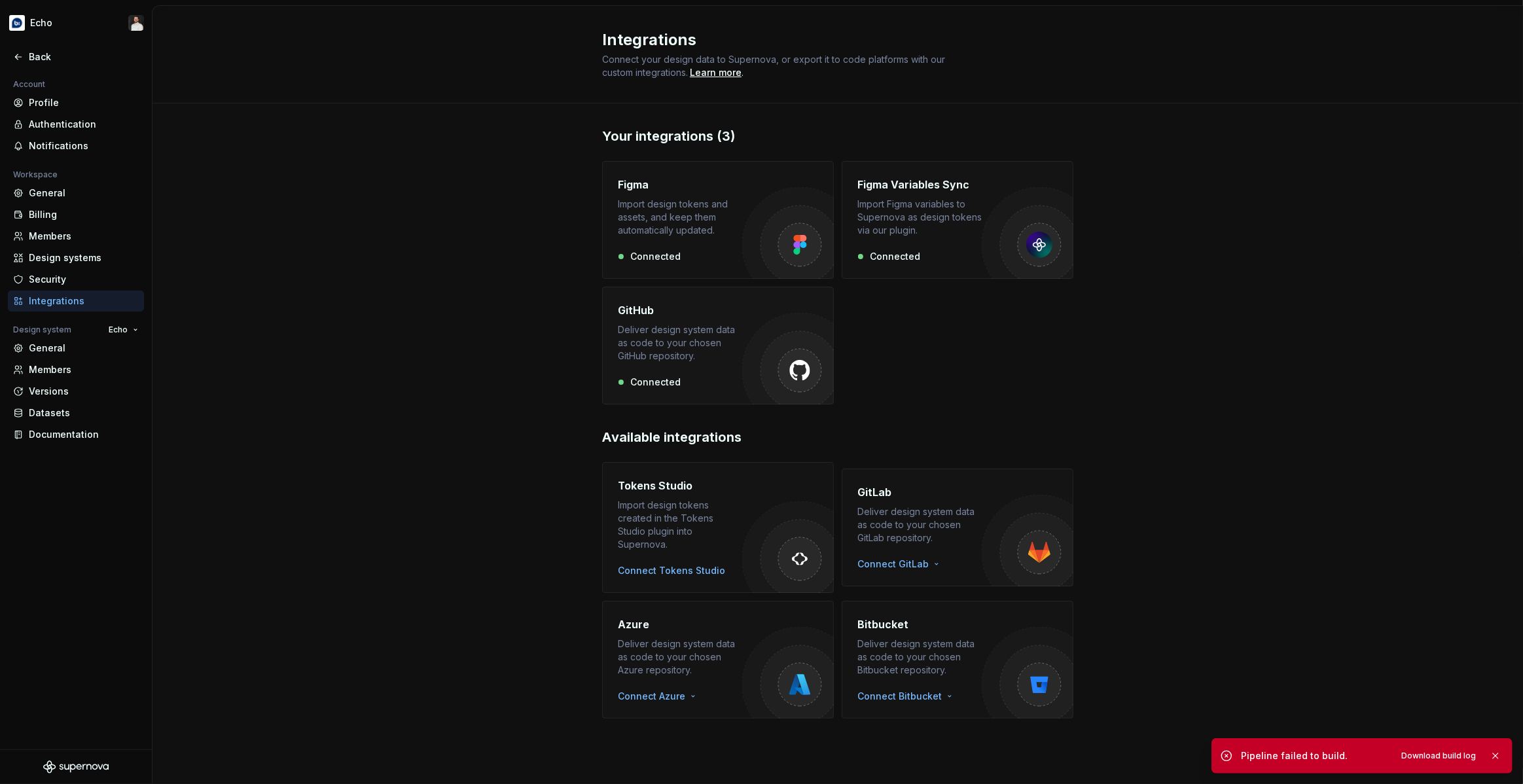
click at [742, 340] on div "Deliver design system data as code to your chosen GitHub repository." at bounding box center [679, 343] width 124 height 39
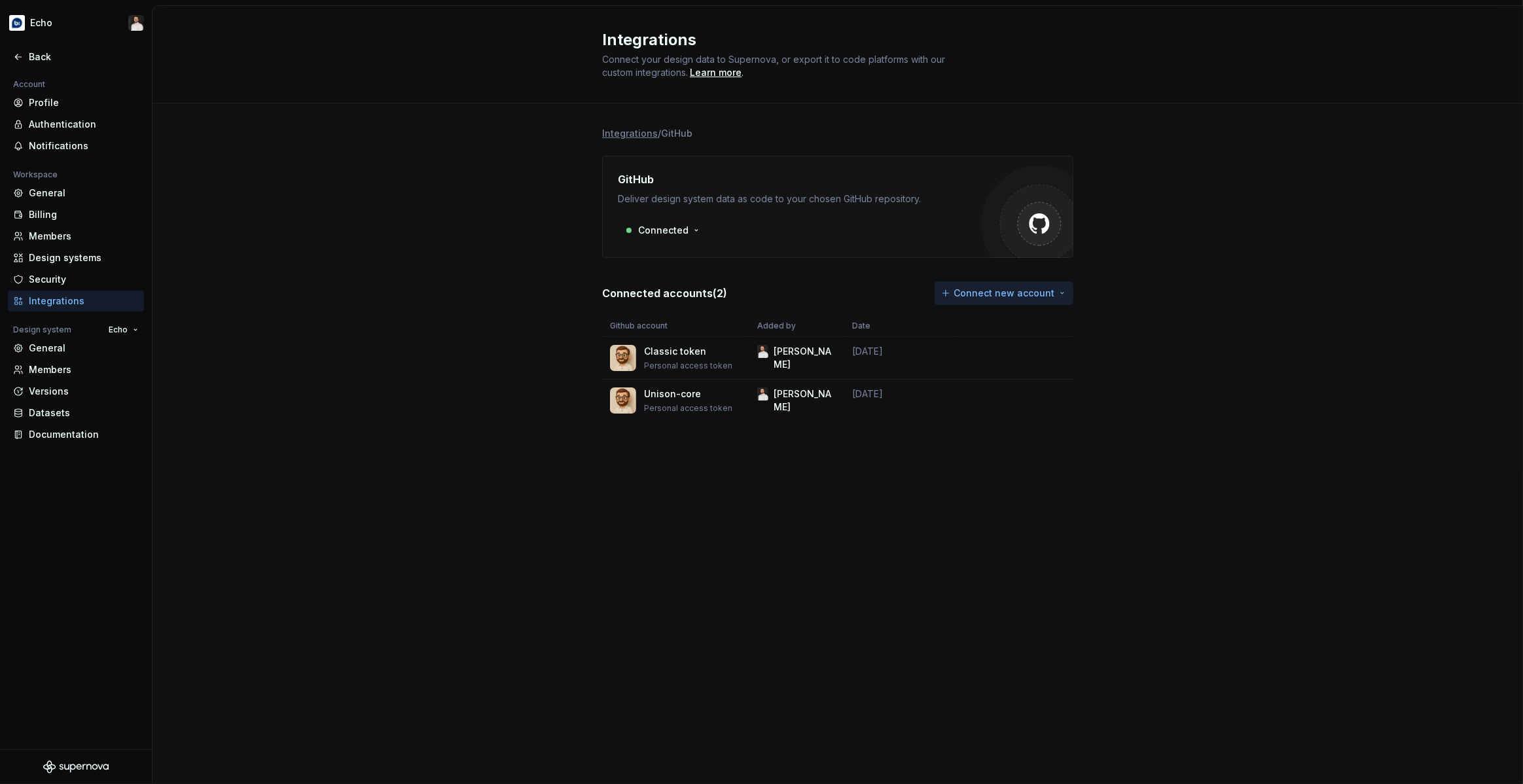
click at [982, 295] on html "Echo Back Account Profile Authentication Notifications Workspace General Billin…" at bounding box center [761, 392] width 1523 height 784
click at [987, 341] on div "Use a personal access token" at bounding box center [1015, 342] width 133 height 13
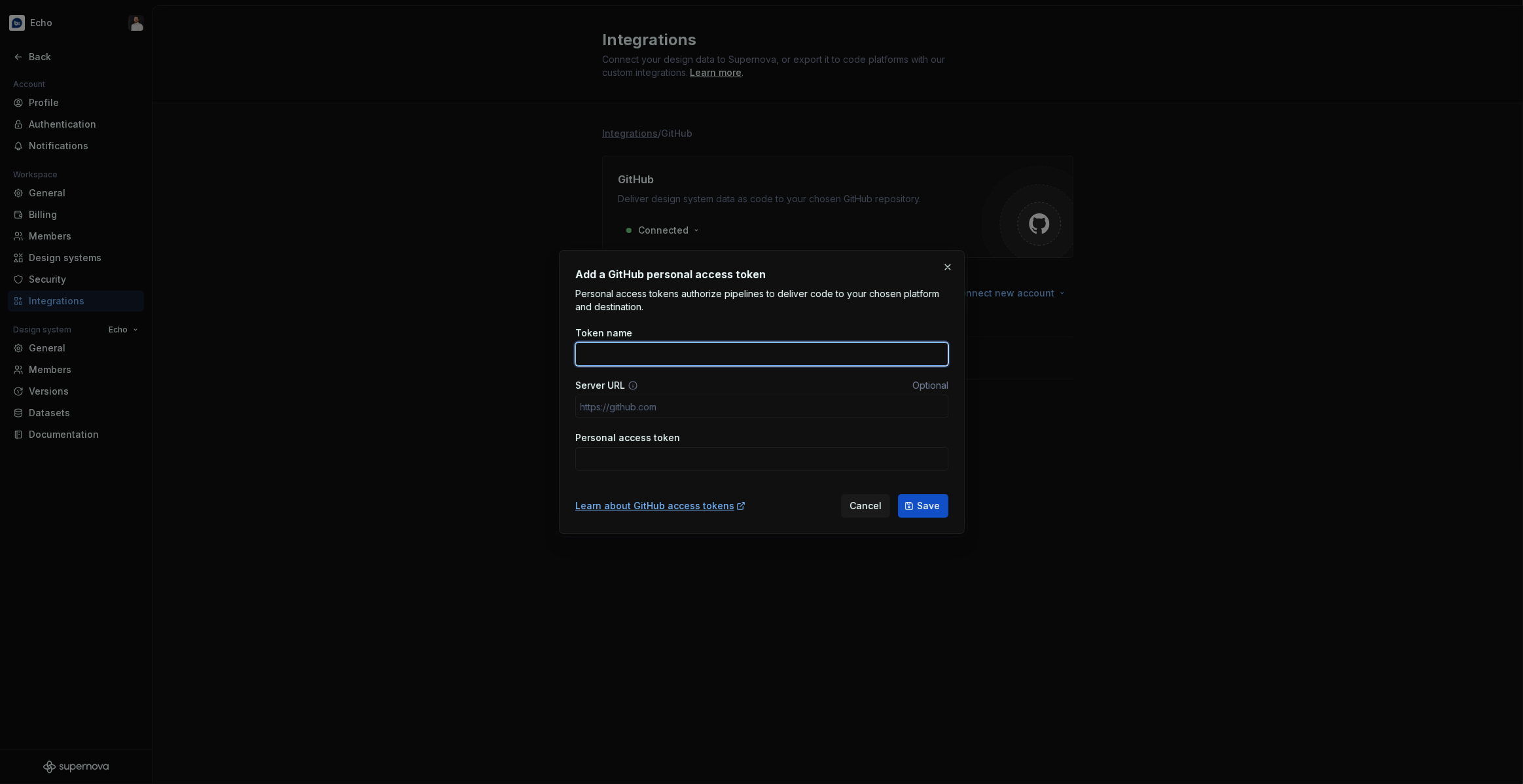
click at [859, 345] on input "Token name" at bounding box center [762, 354] width 373 height 24
type input "Unison-Core PAT"
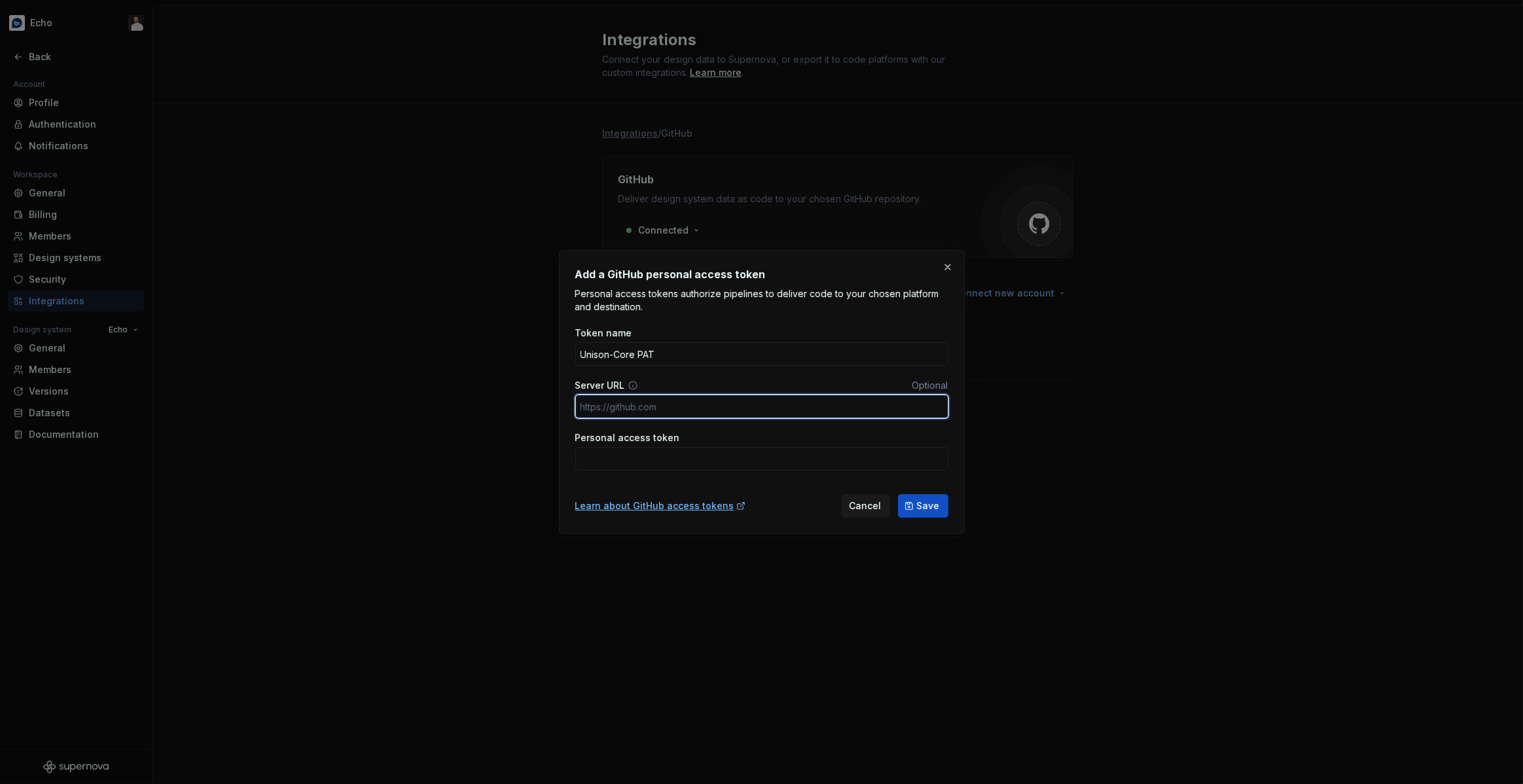
click at [813, 411] on input "Server URL" at bounding box center [762, 406] width 373 height 24
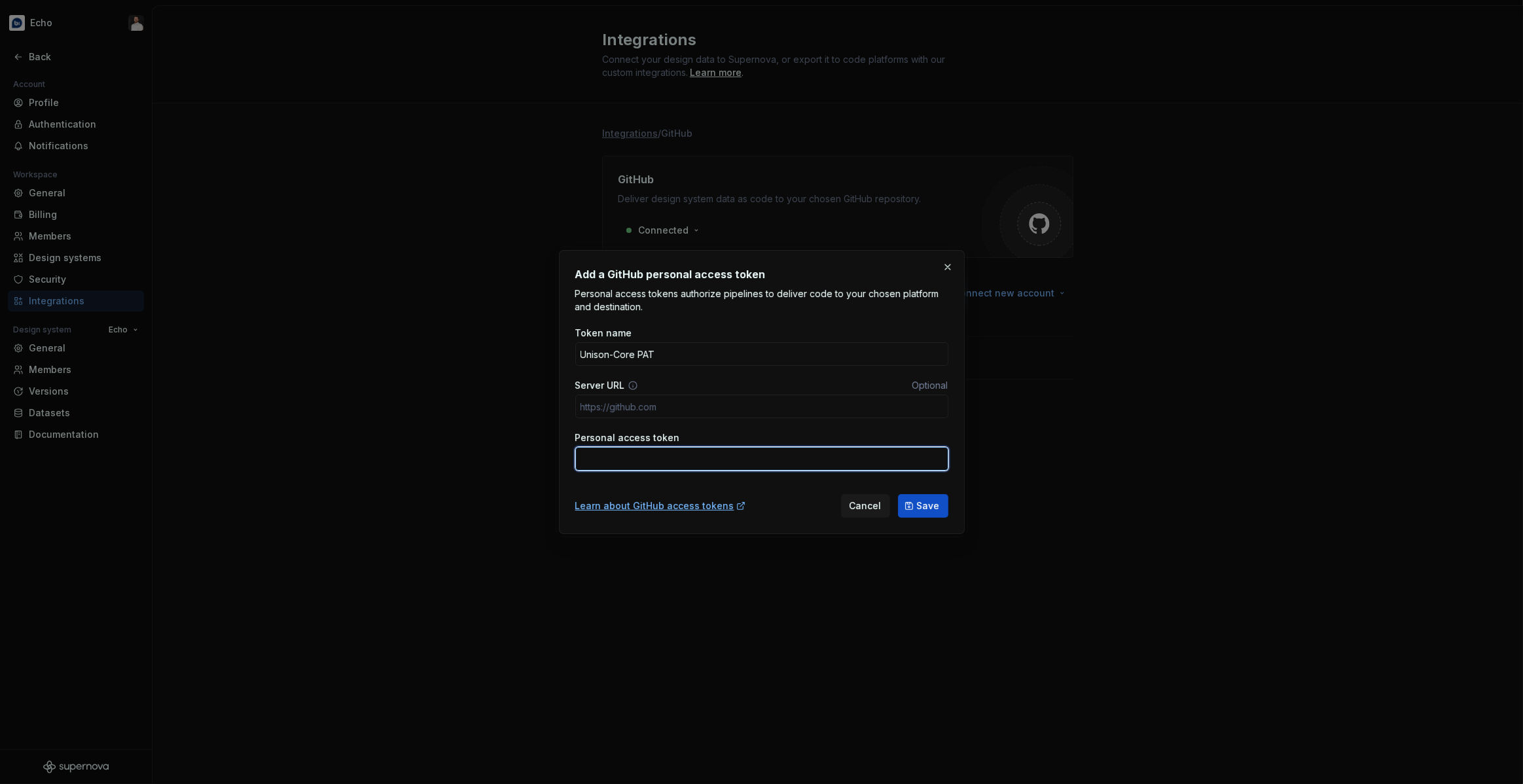
click at [732, 454] on input "Personal access token" at bounding box center [762, 459] width 373 height 24
paste input "github_pat_11BERQMBI0HIAipoqC2tlF_9khvdhIdN7EqEo7hwSyRwFEa1BkXLh5vP0dHSvVvYevM6…"
type input "github_pat_11BERQMBI0HIAipoqC2tlF_9khvdhIdN7EqEo7hwSyRwFEa1BkXLh5vP0dHSvVvYevM6…"
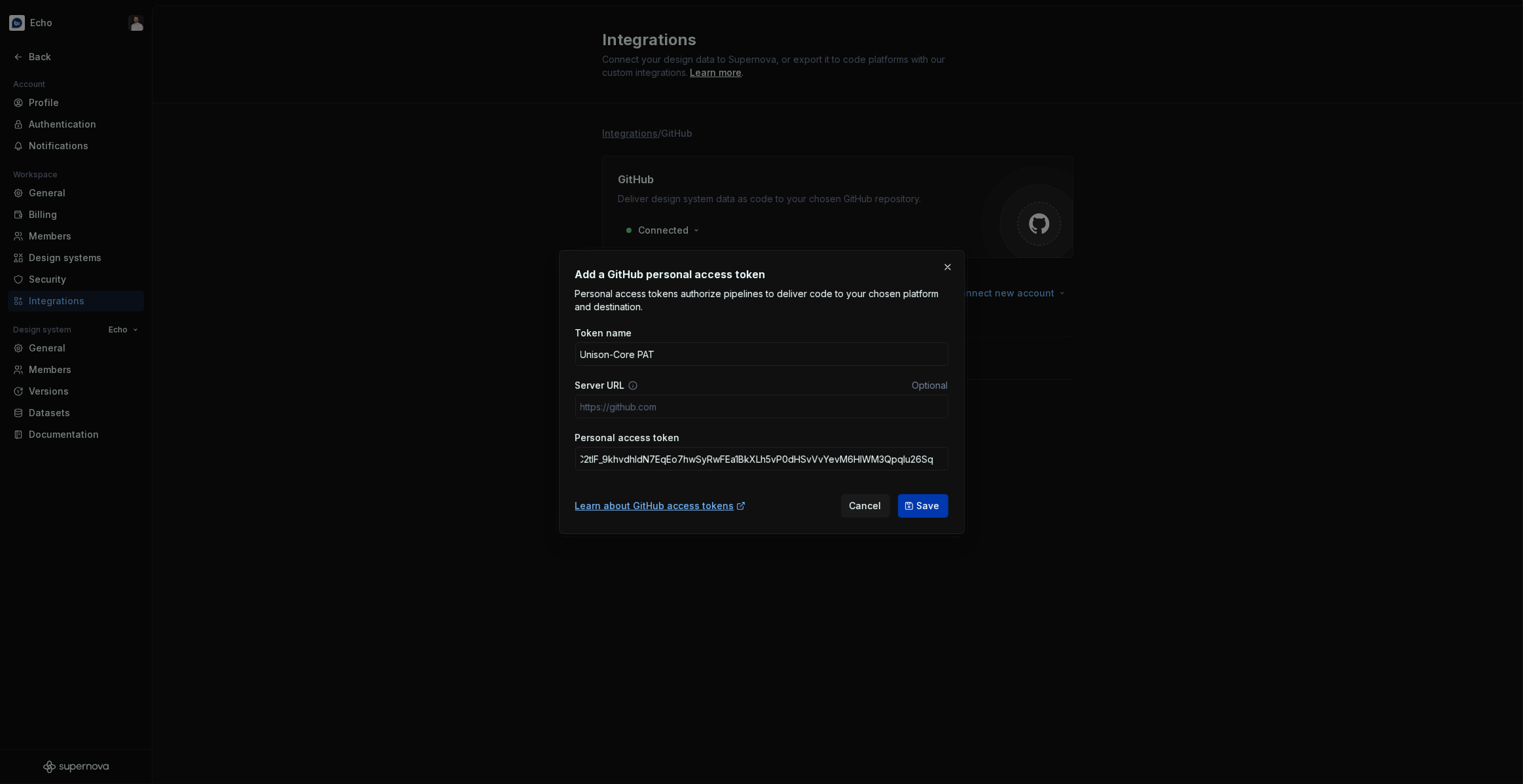
scroll to position [0, 0]
click at [928, 511] on span "Save" at bounding box center [928, 506] width 23 height 13
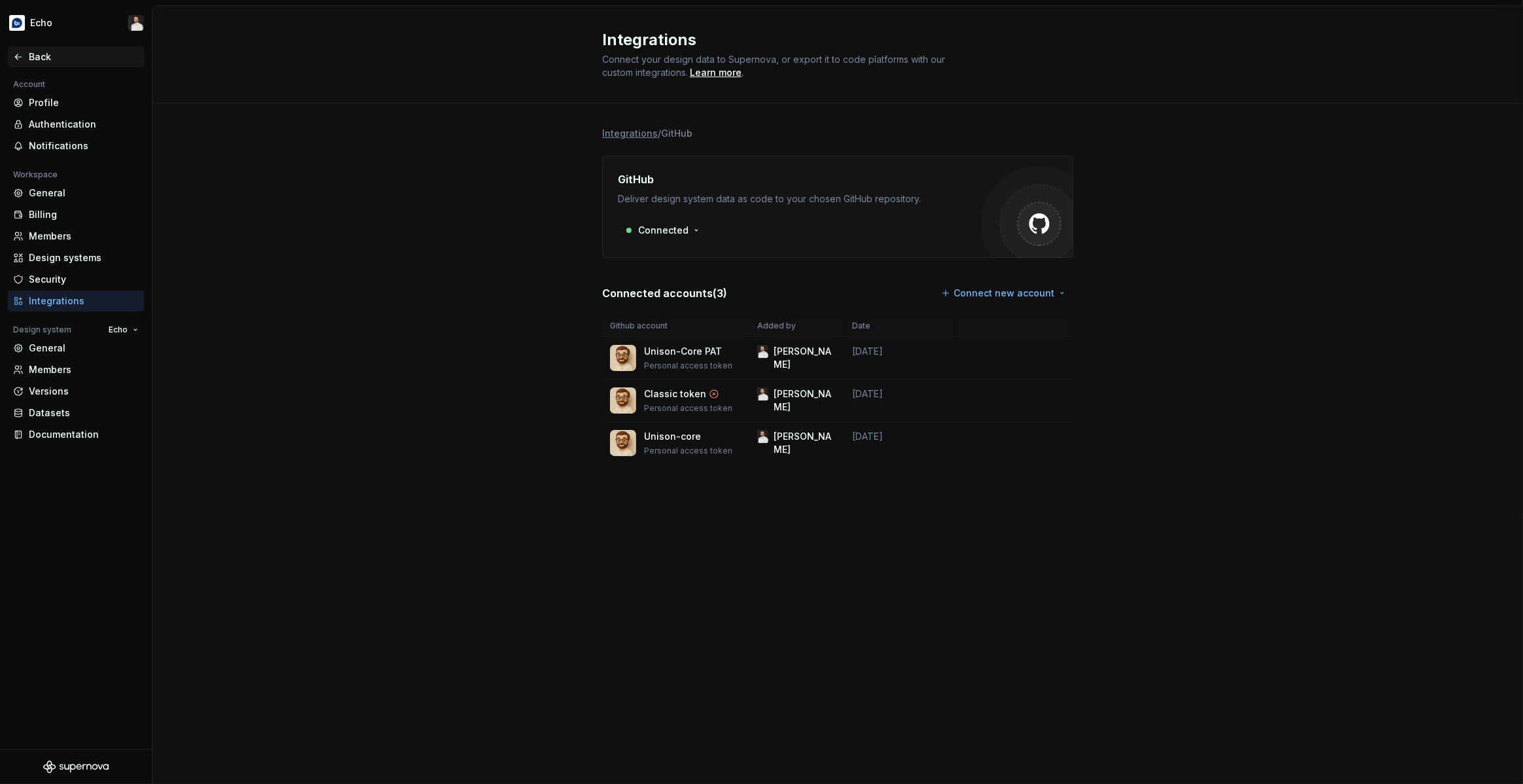
click at [52, 57] on div "Back" at bounding box center [83, 57] width 110 height 13
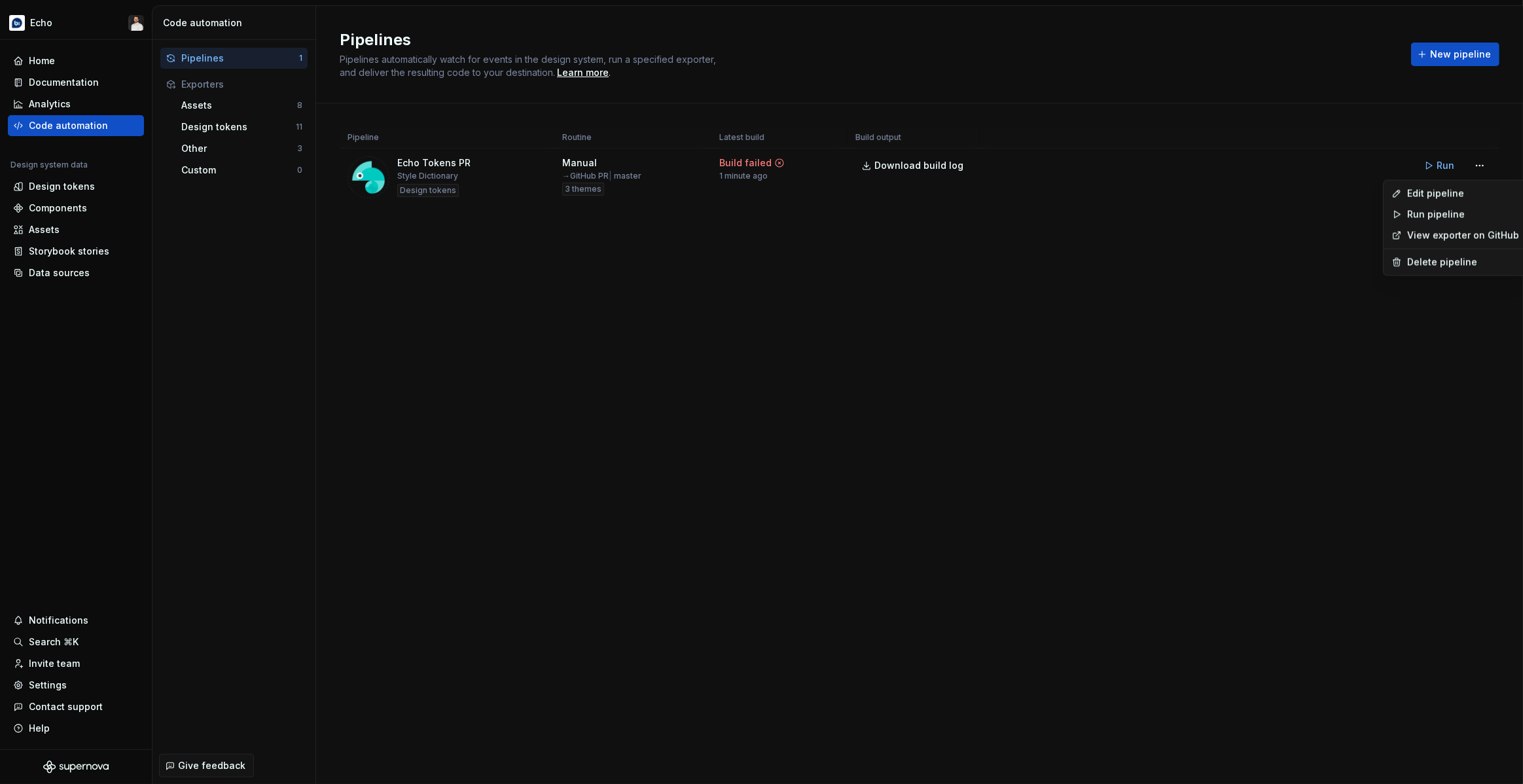
click at [1486, 169] on html "Echo Home Documentation Analytics Code automation Design system data Design tok…" at bounding box center [761, 392] width 1523 height 784
click at [1448, 191] on div "Edit pipeline" at bounding box center [1463, 193] width 112 height 13
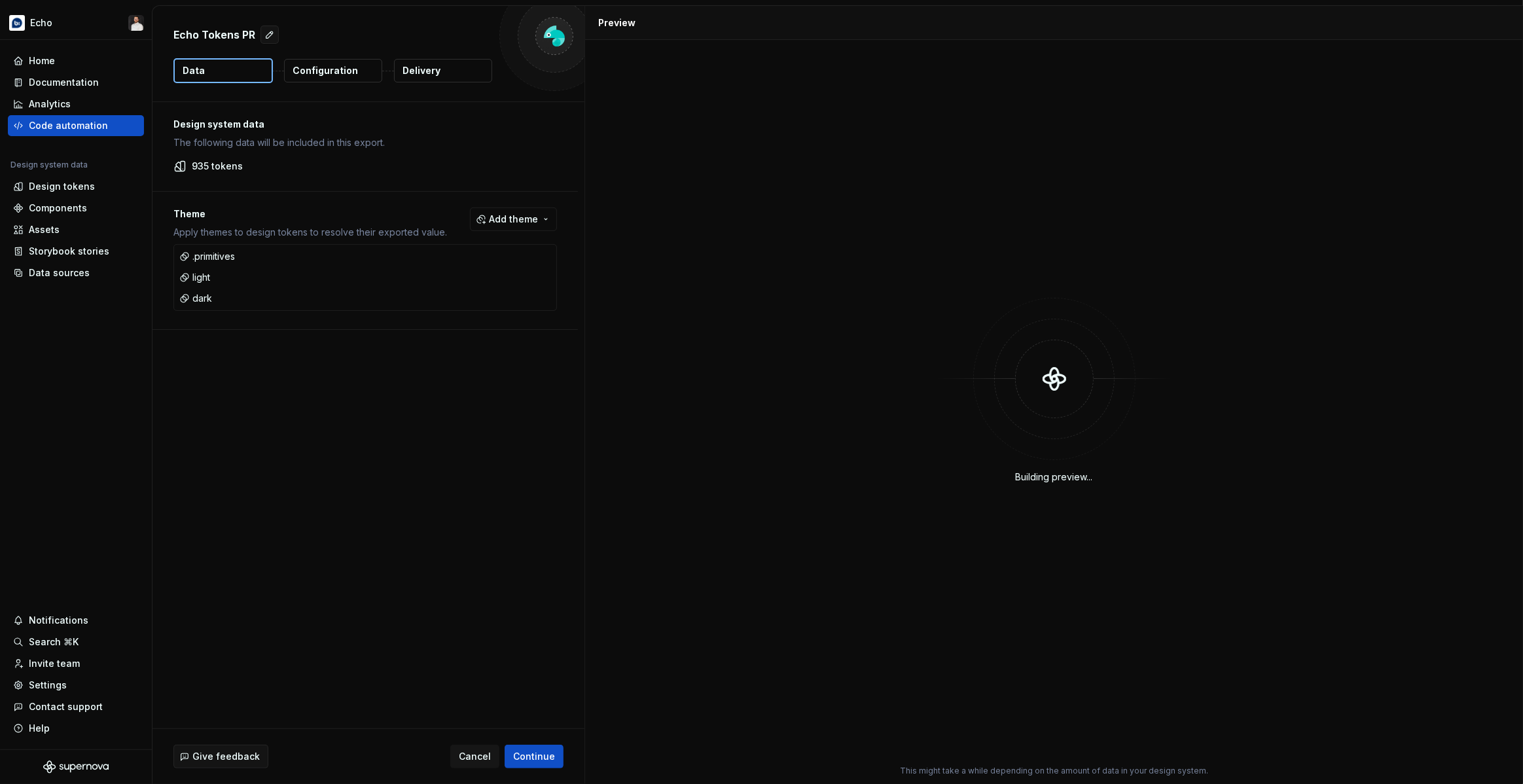
click at [448, 70] on button "Delivery" at bounding box center [443, 70] width 98 height 24
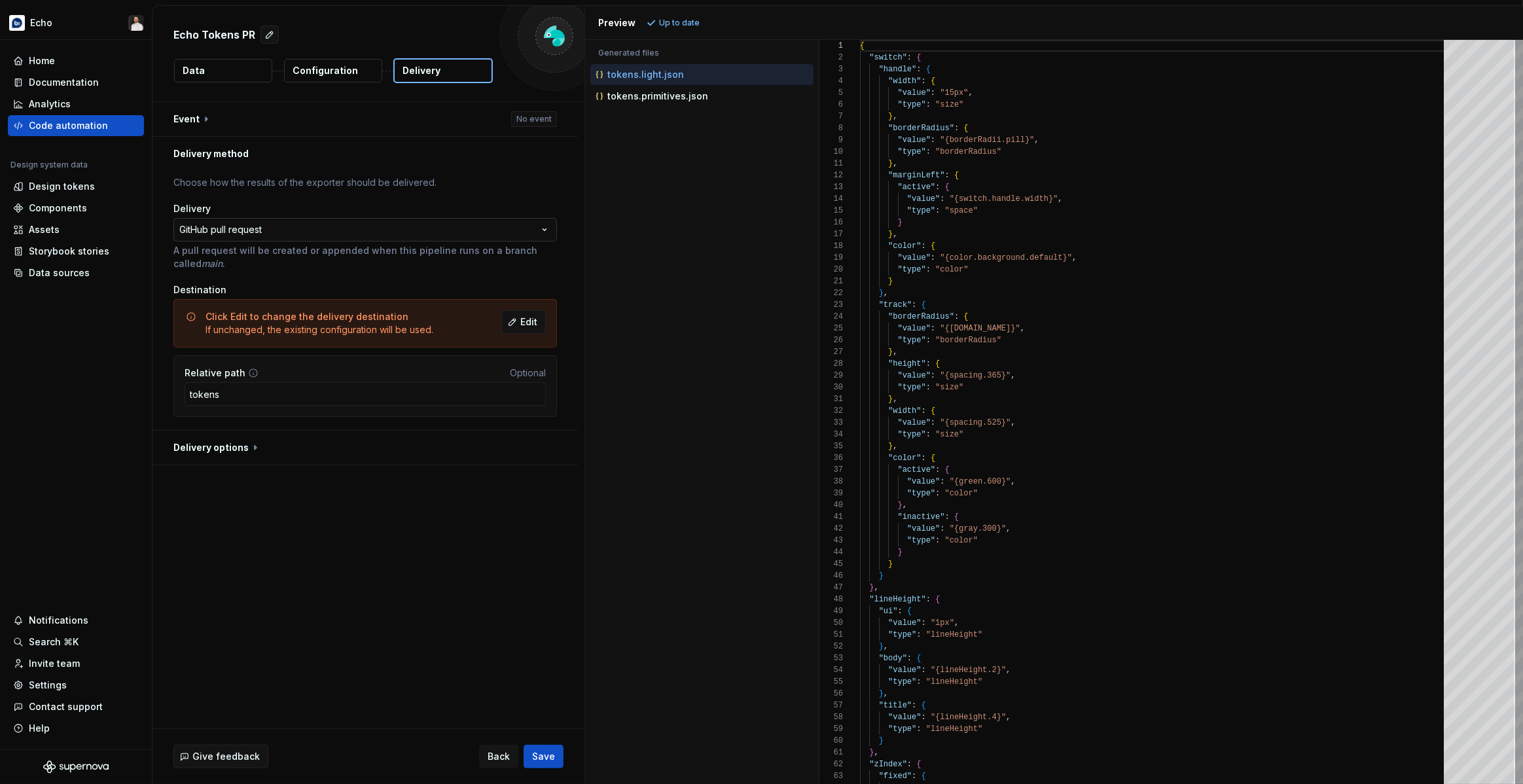
click at [388, 231] on html "**********" at bounding box center [761, 392] width 1523 height 784
click at [420, 205] on html "**********" at bounding box center [761, 392] width 1523 height 784
click at [102, 126] on div "Code automation" at bounding box center [68, 125] width 79 height 13
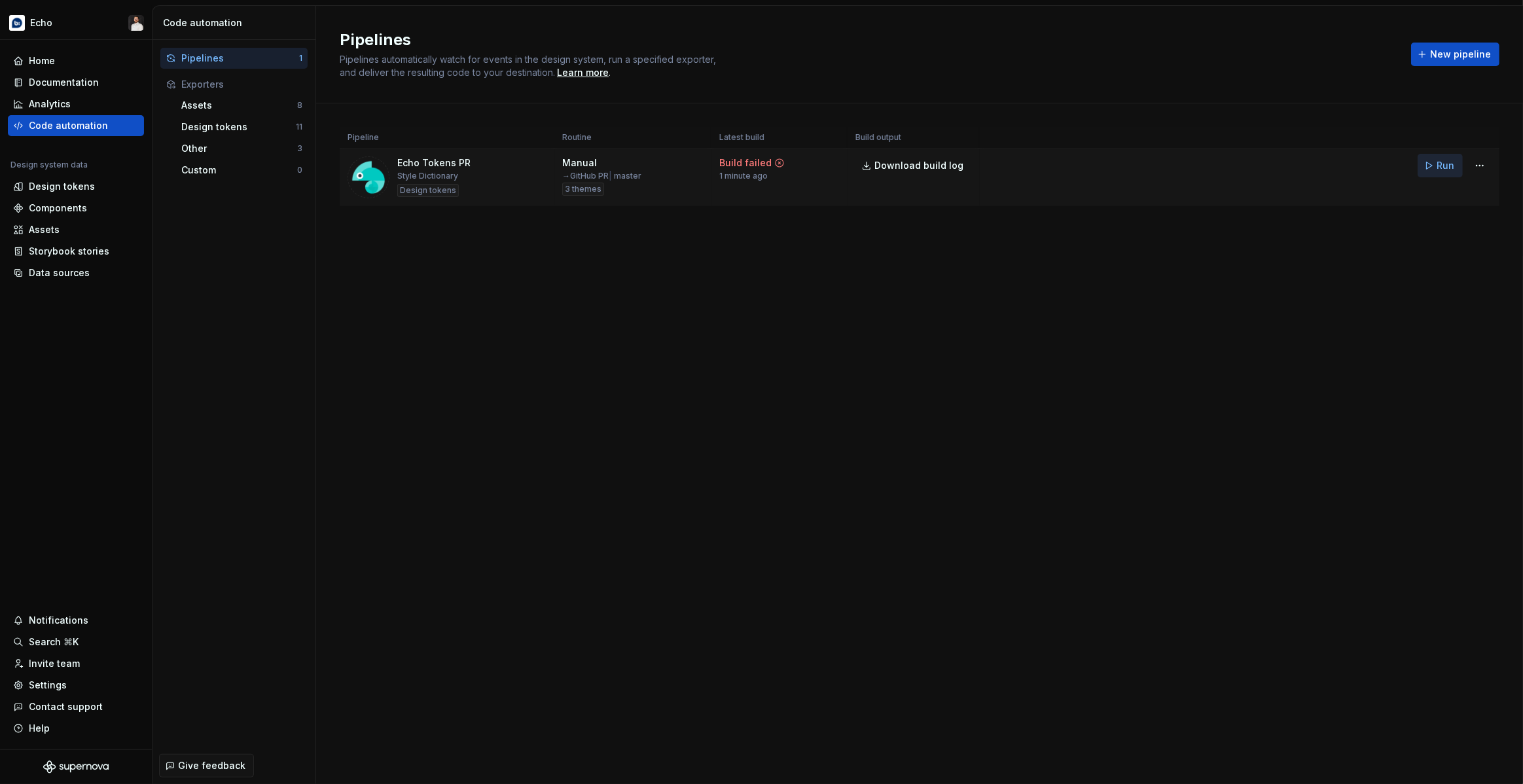
click at [1437, 167] on button "Run" at bounding box center [1440, 166] width 45 height 24
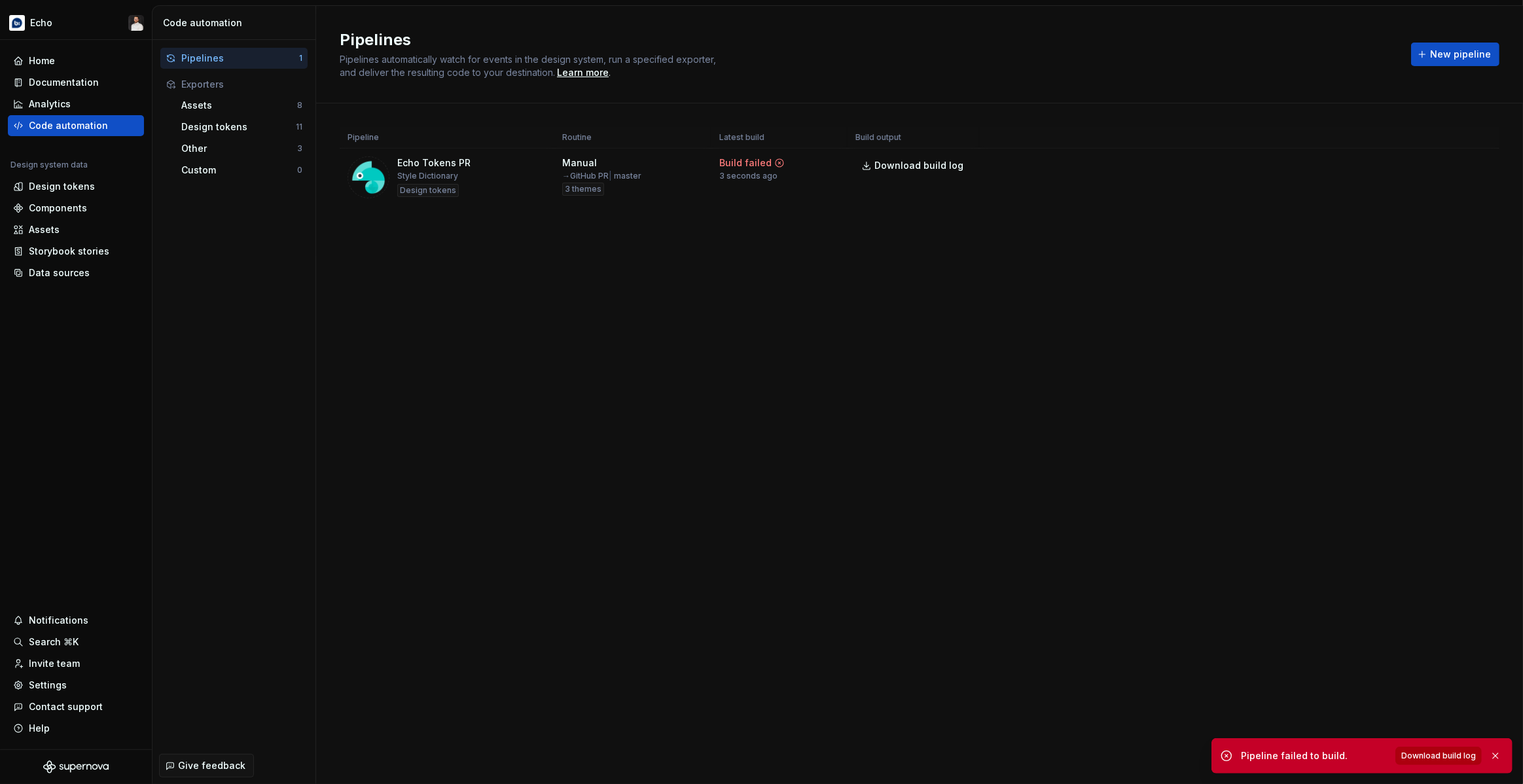
click at [1436, 758] on span "Download build log" at bounding box center [1438, 755] width 75 height 11
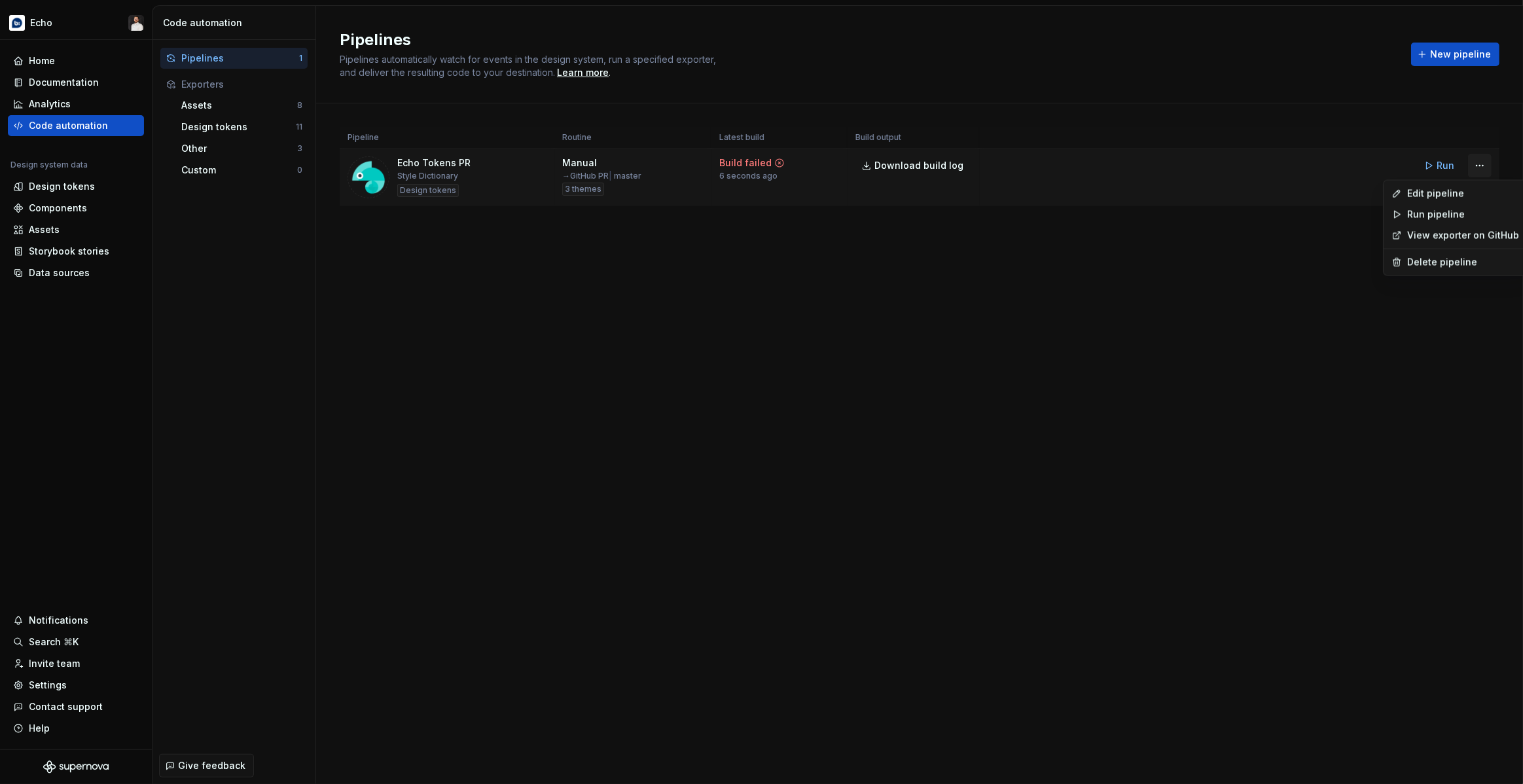
click at [1485, 167] on html "Echo Home Documentation Analytics Code automation Design system data Design tok…" at bounding box center [761, 392] width 1523 height 784
click at [1431, 199] on div "Edit pipeline" at bounding box center [1463, 193] width 112 height 13
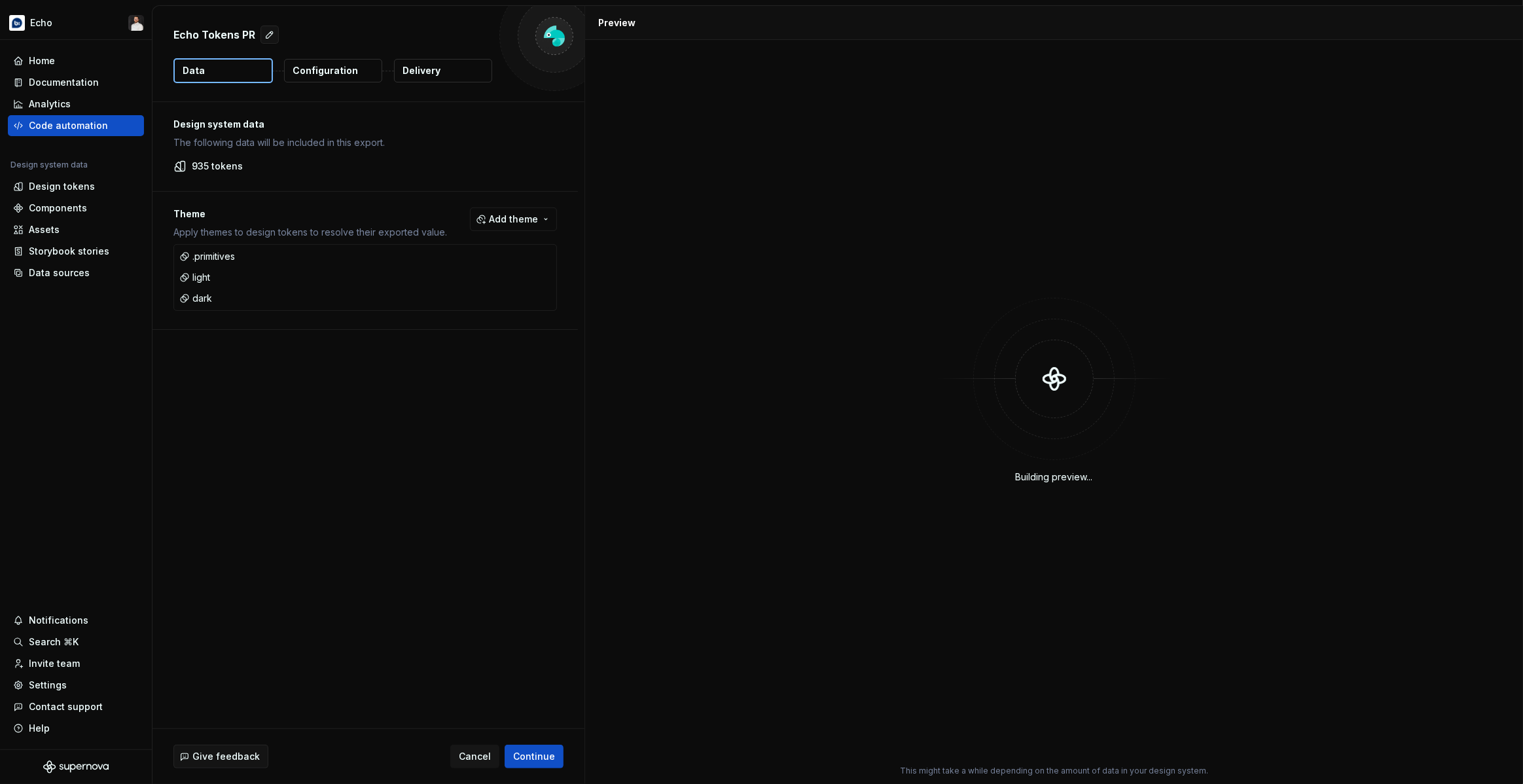
click at [410, 74] on p "Delivery" at bounding box center [421, 70] width 38 height 13
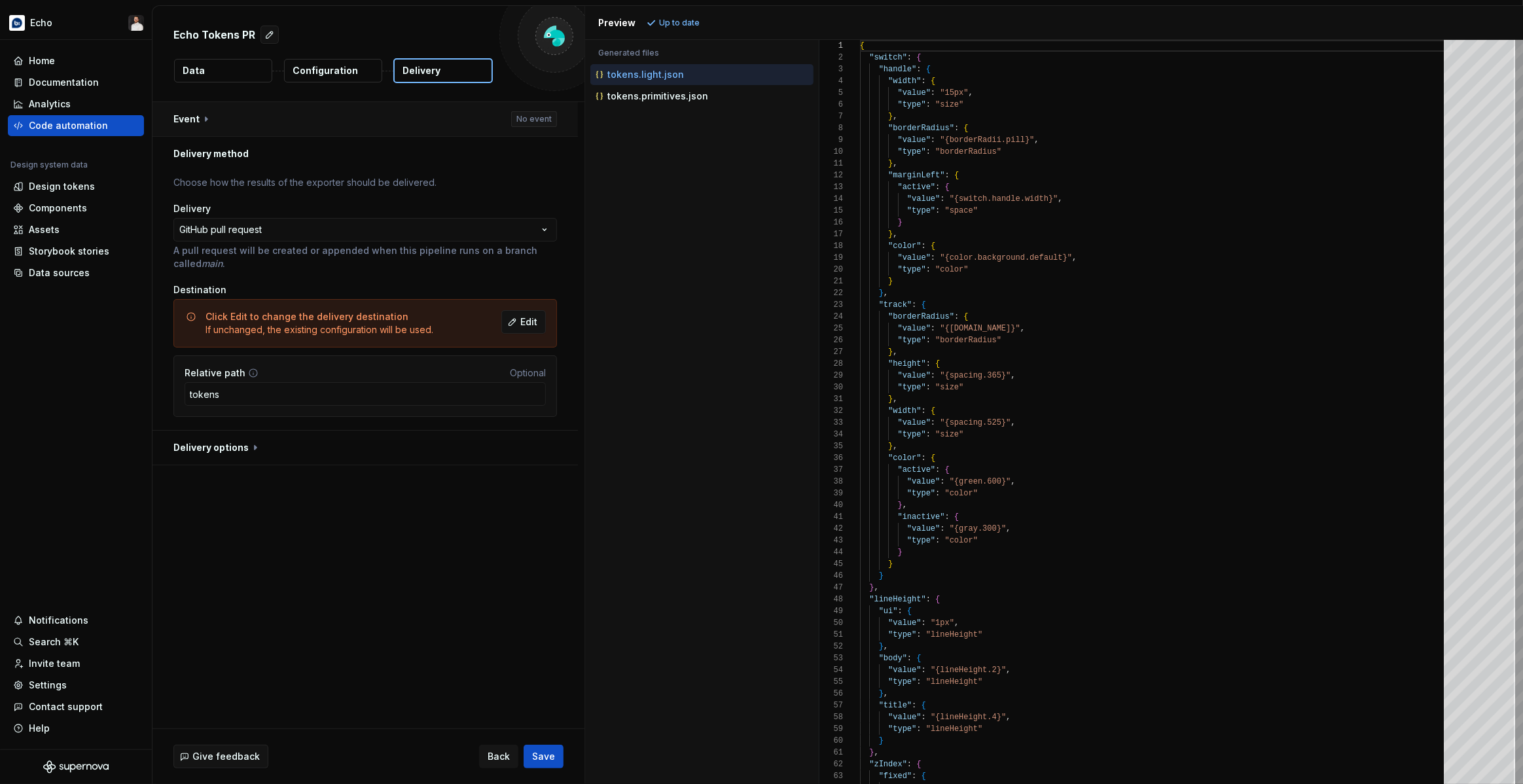
click at [210, 119] on button "button" at bounding box center [366, 118] width 426 height 34
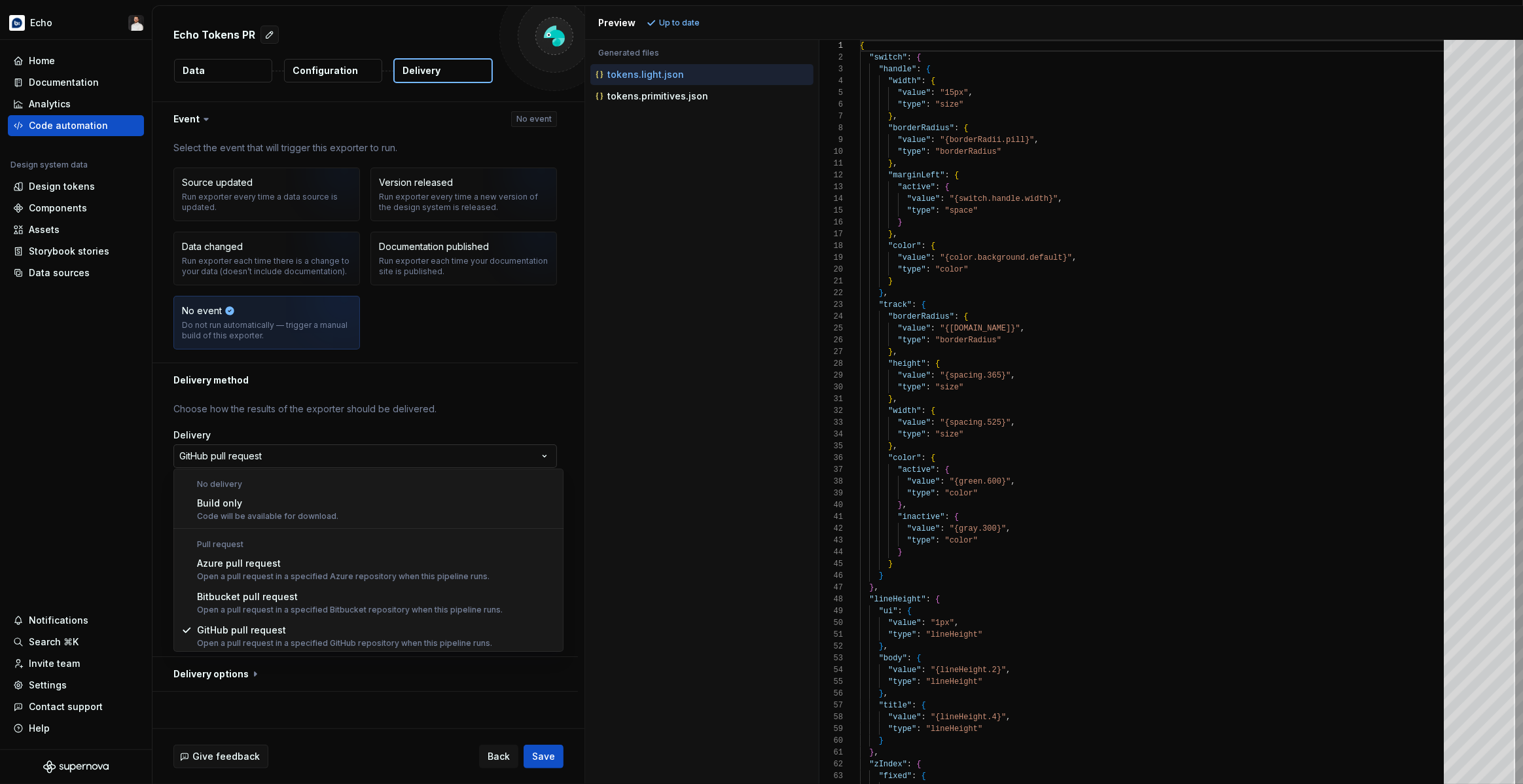
click at [414, 447] on html "**********" at bounding box center [761, 392] width 1523 height 784
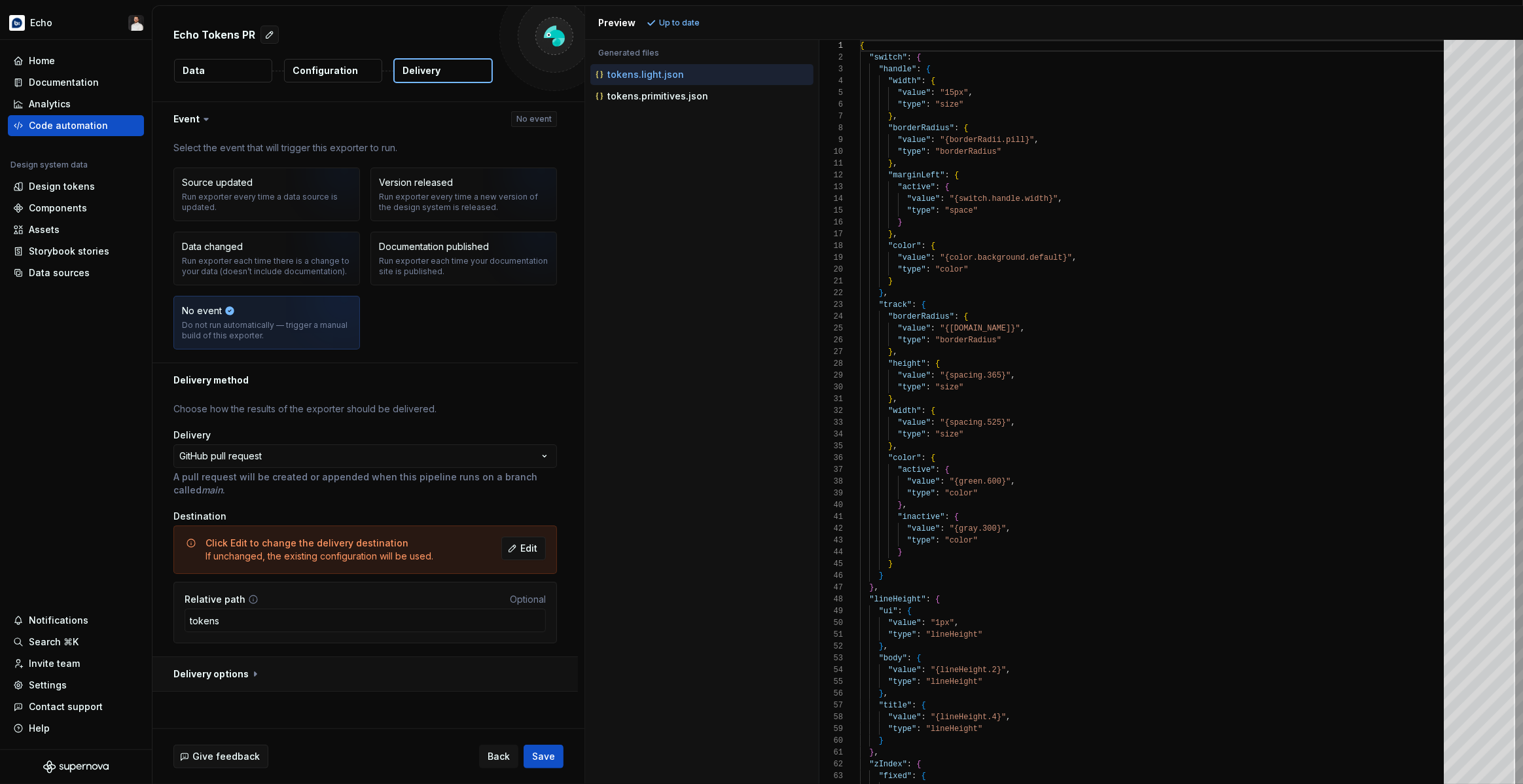
click at [238, 678] on button "button" at bounding box center [366, 674] width 426 height 34
type textarea "*"
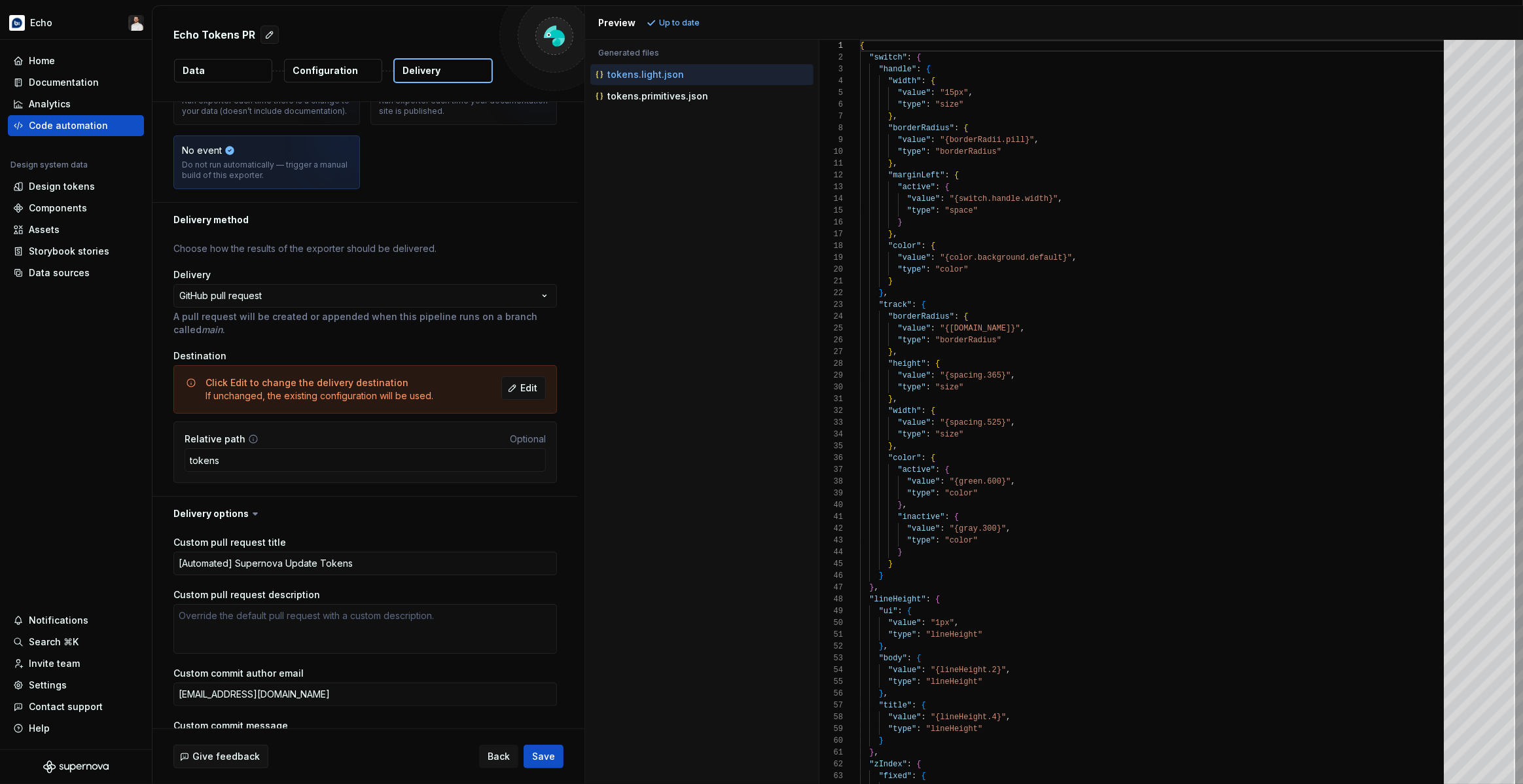
scroll to position [271, 0]
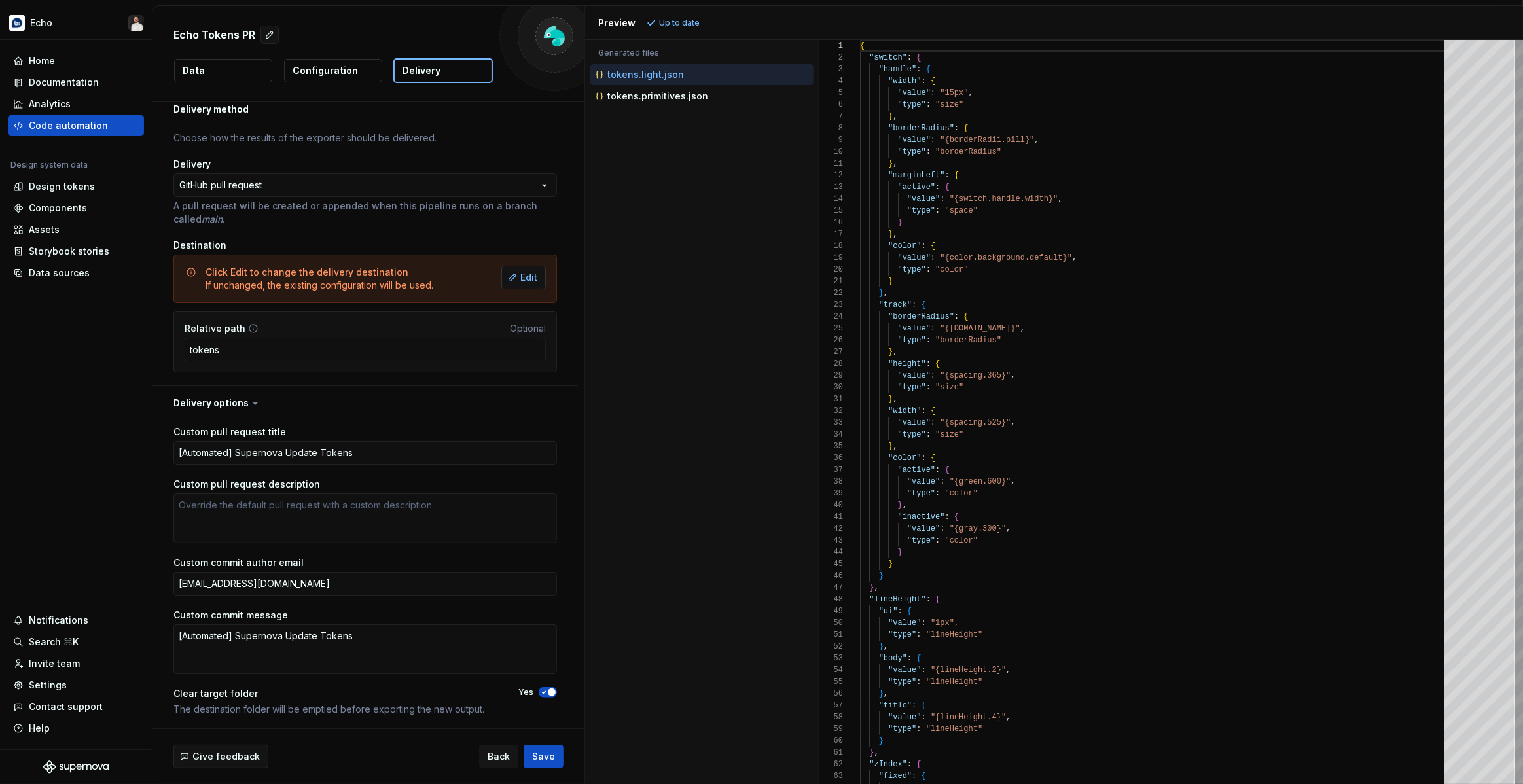
click at [531, 275] on span "Edit" at bounding box center [529, 277] width 17 height 13
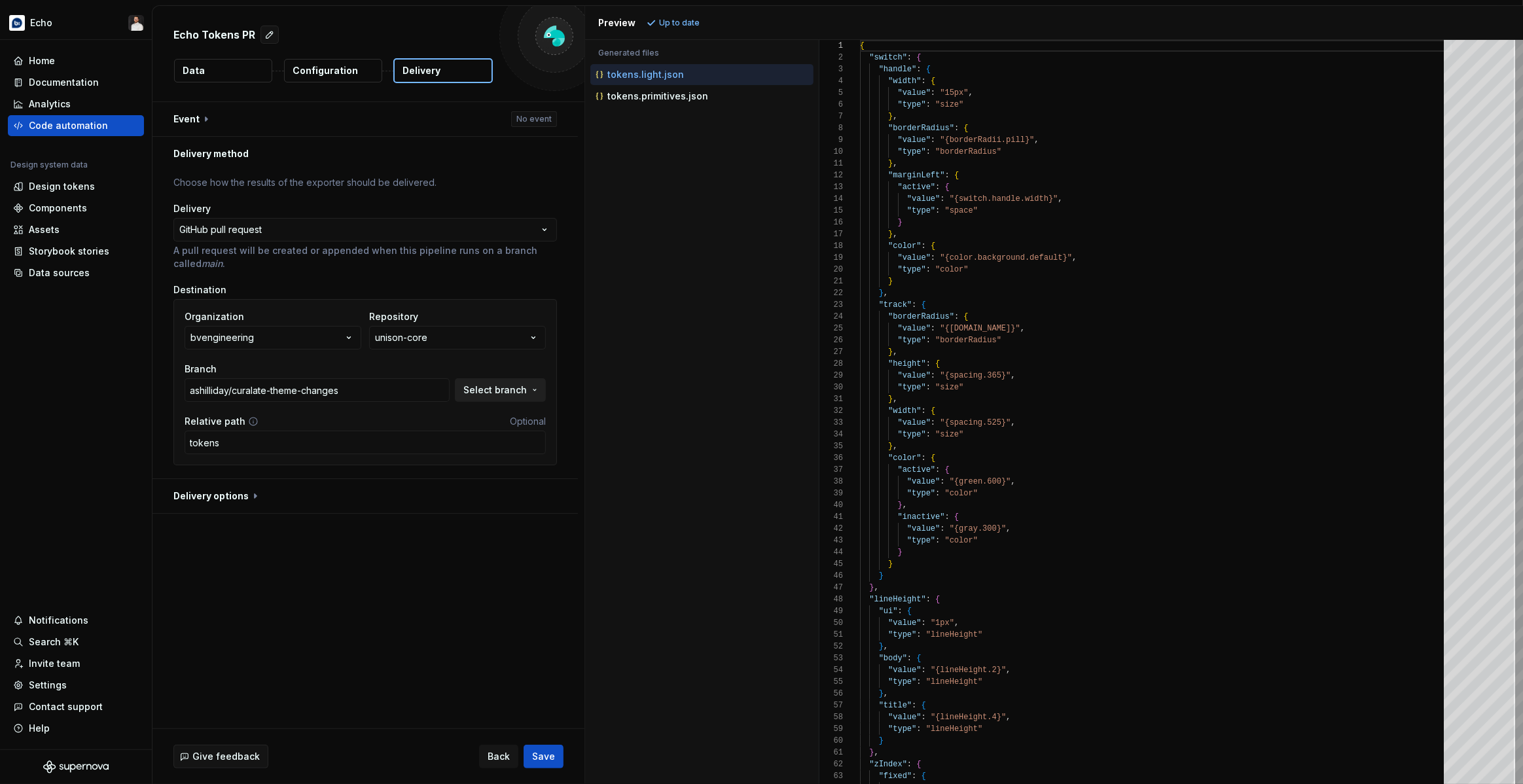
click at [476, 390] on span "Select branch" at bounding box center [495, 390] width 64 height 13
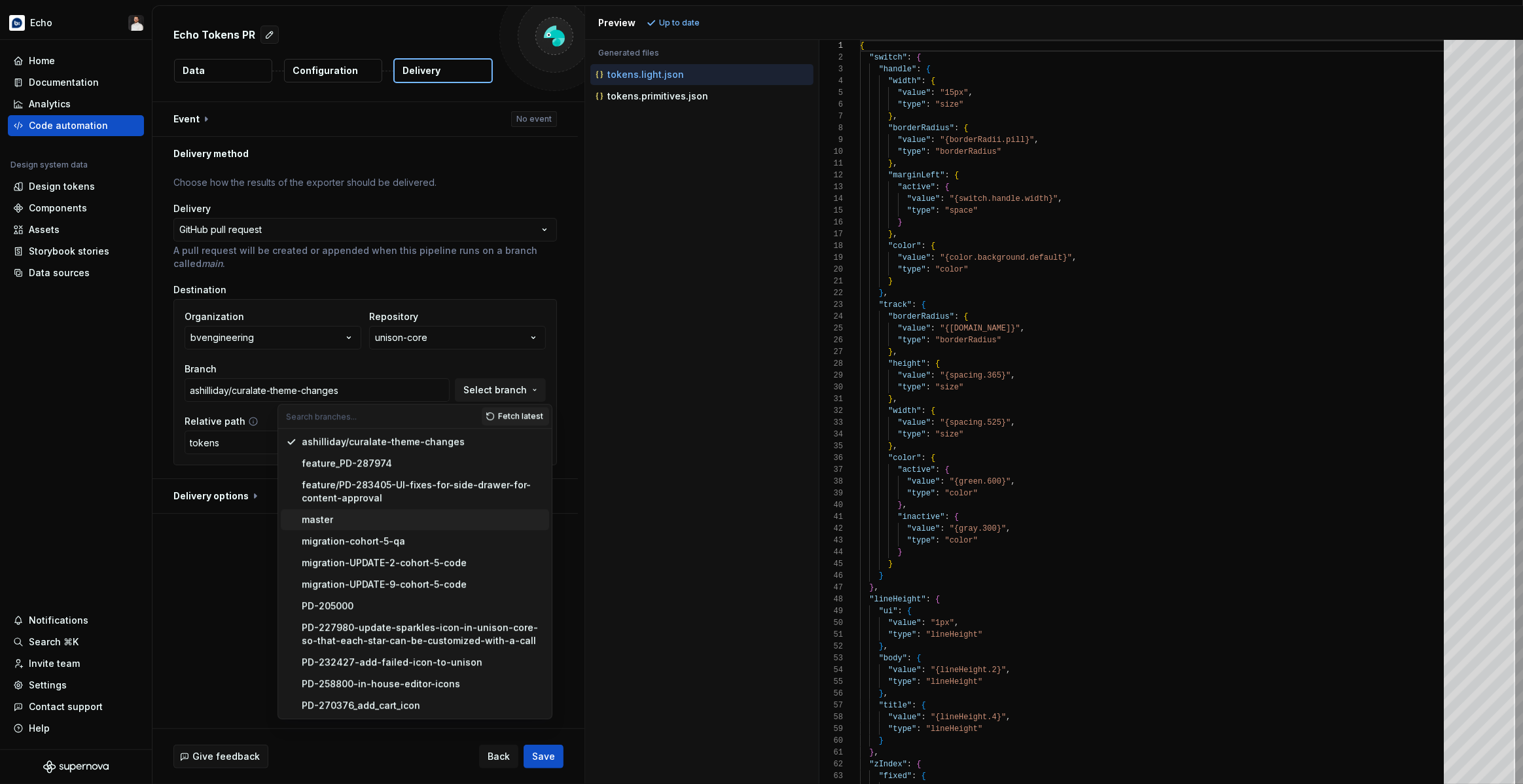
click at [343, 516] on div "master" at bounding box center [423, 520] width 242 height 13
type input "master"
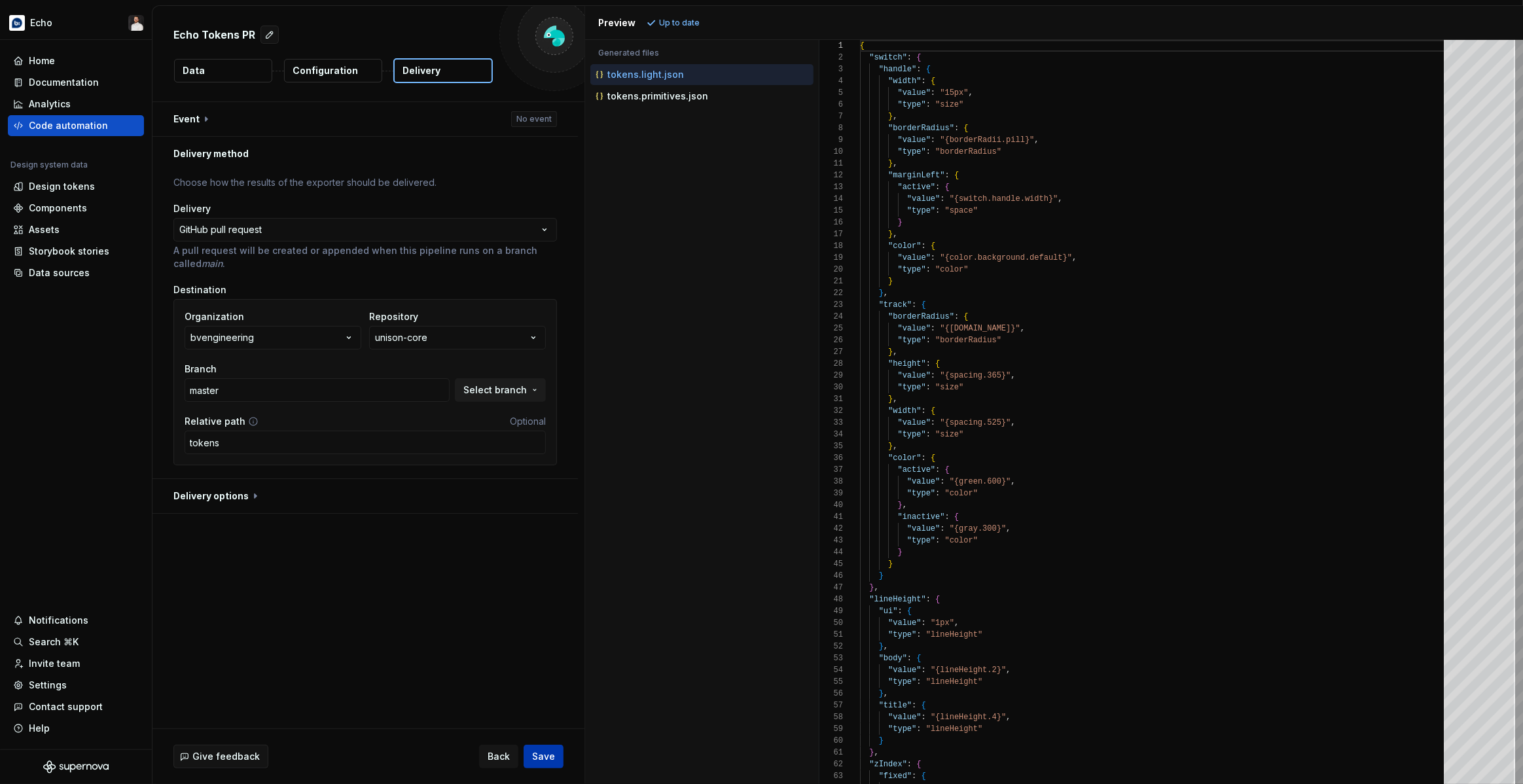
click at [539, 750] on span "Save" at bounding box center [543, 756] width 23 height 13
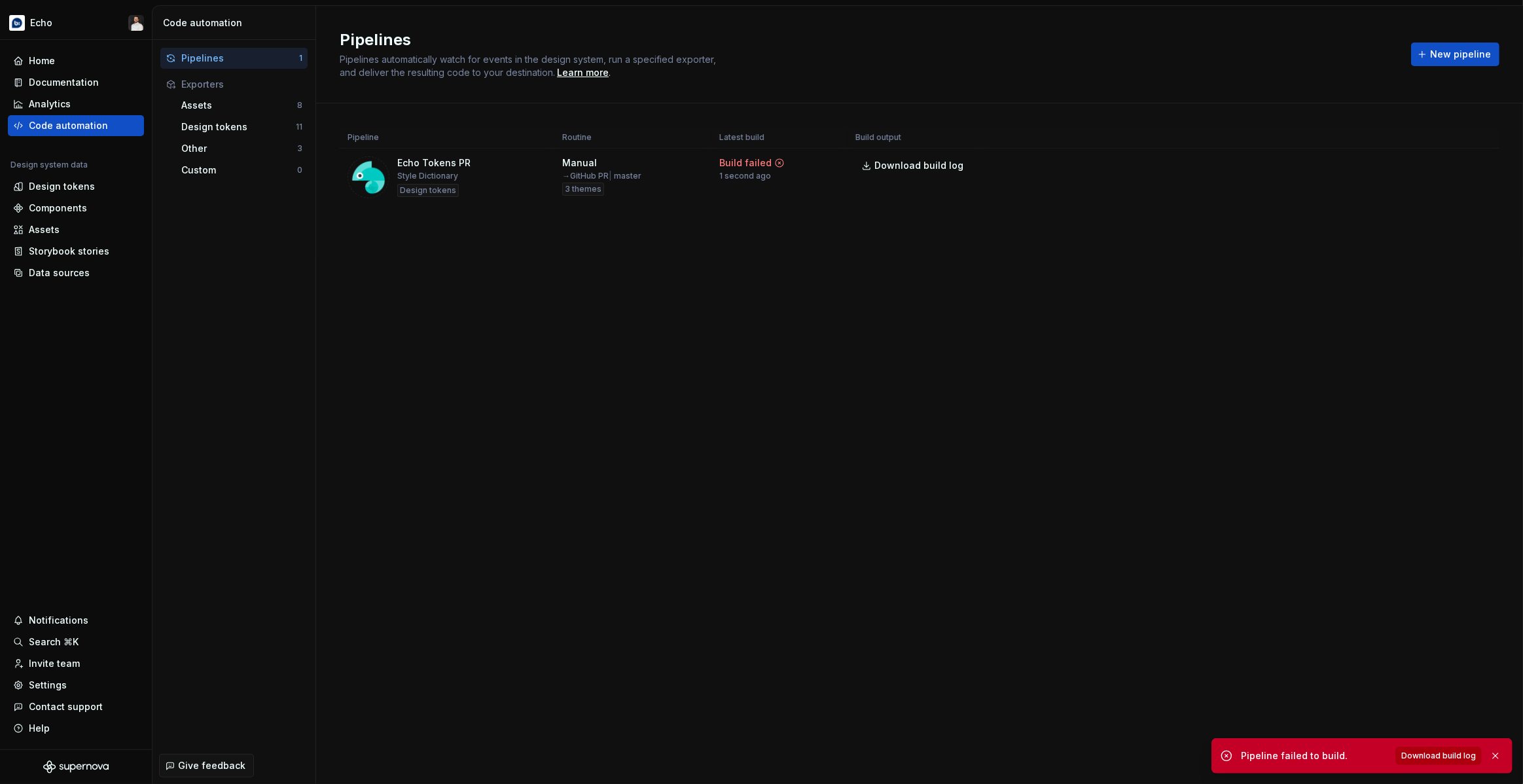
click at [1417, 757] on span "Download build log" at bounding box center [1438, 755] width 75 height 11
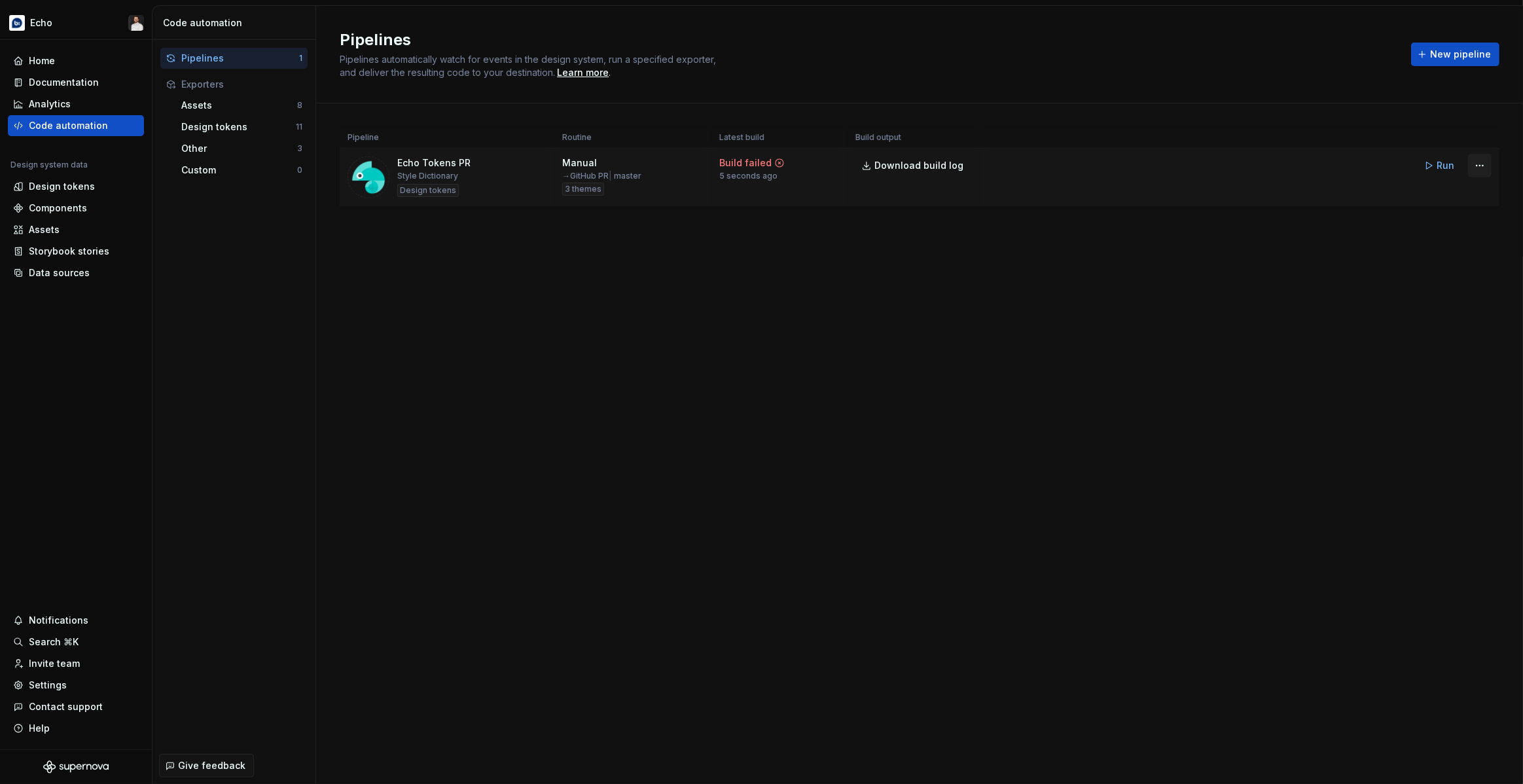
click at [1478, 168] on html "Echo Home Documentation Analytics Code automation Design system data Design tok…" at bounding box center [761, 392] width 1523 height 784
click at [1418, 192] on div "Edit pipeline" at bounding box center [1463, 193] width 112 height 13
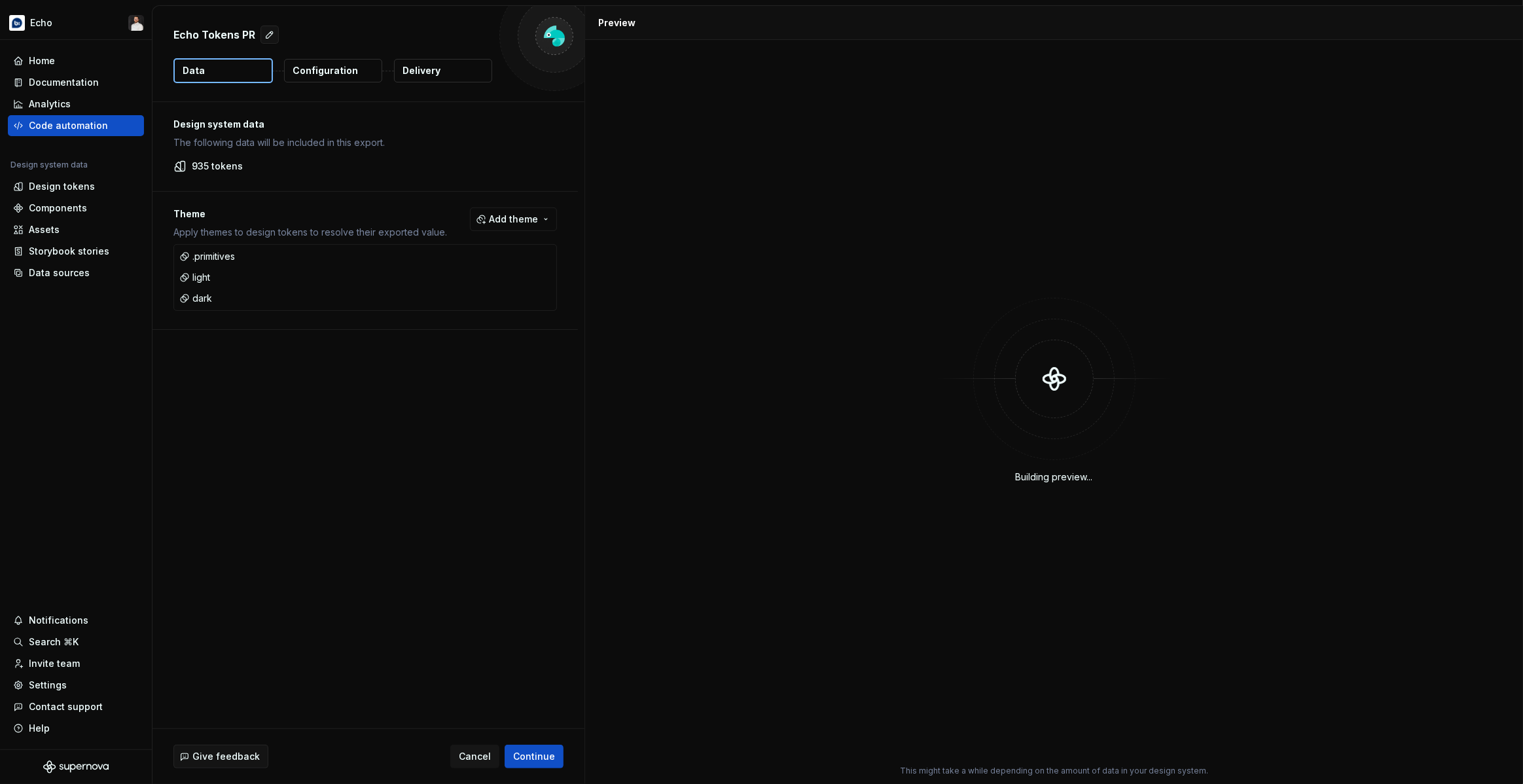
click at [451, 70] on button "Delivery" at bounding box center [443, 70] width 98 height 24
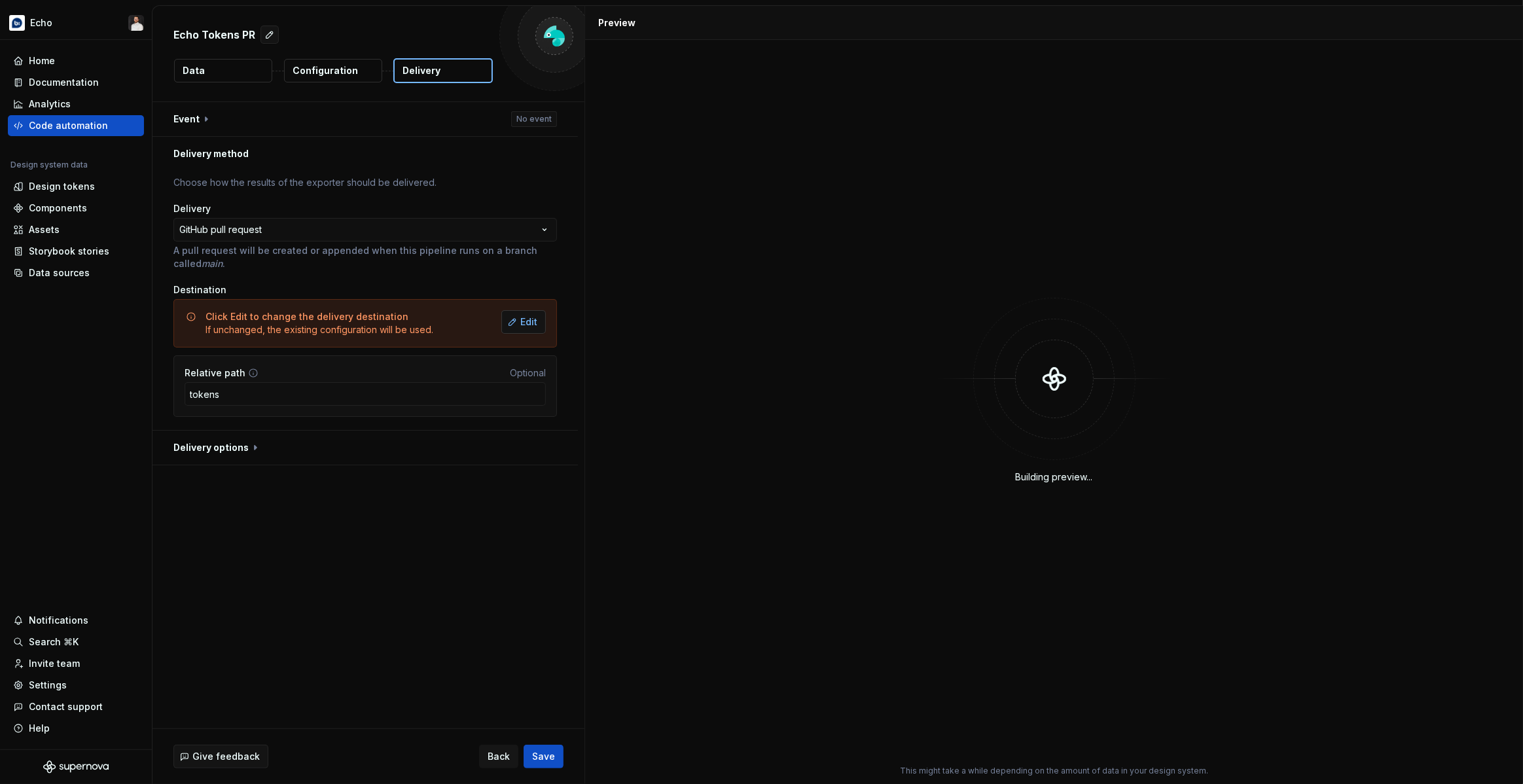
click at [521, 330] on button "Edit" at bounding box center [523, 322] width 44 height 24
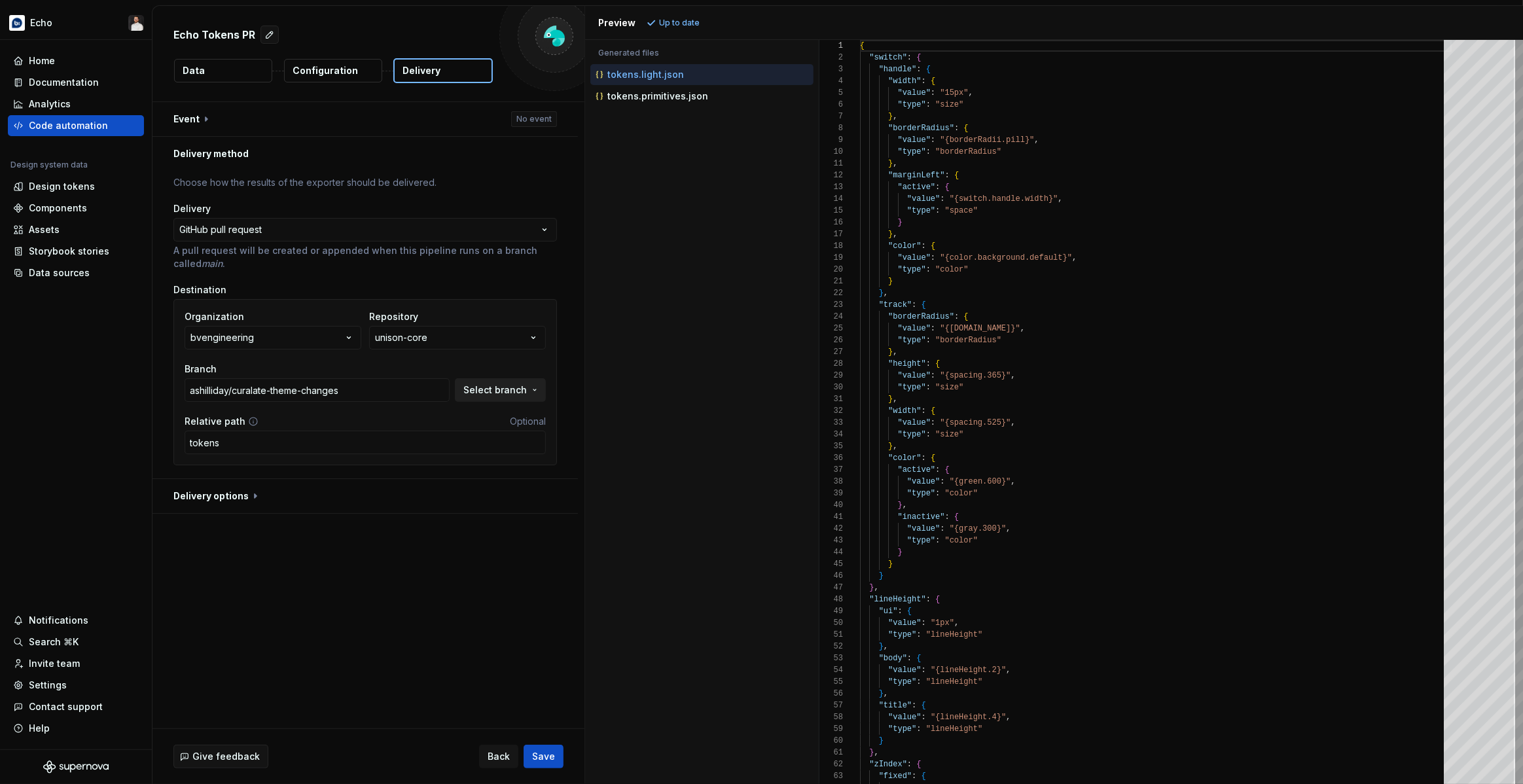
click at [487, 391] on span "Select branch" at bounding box center [495, 390] width 64 height 13
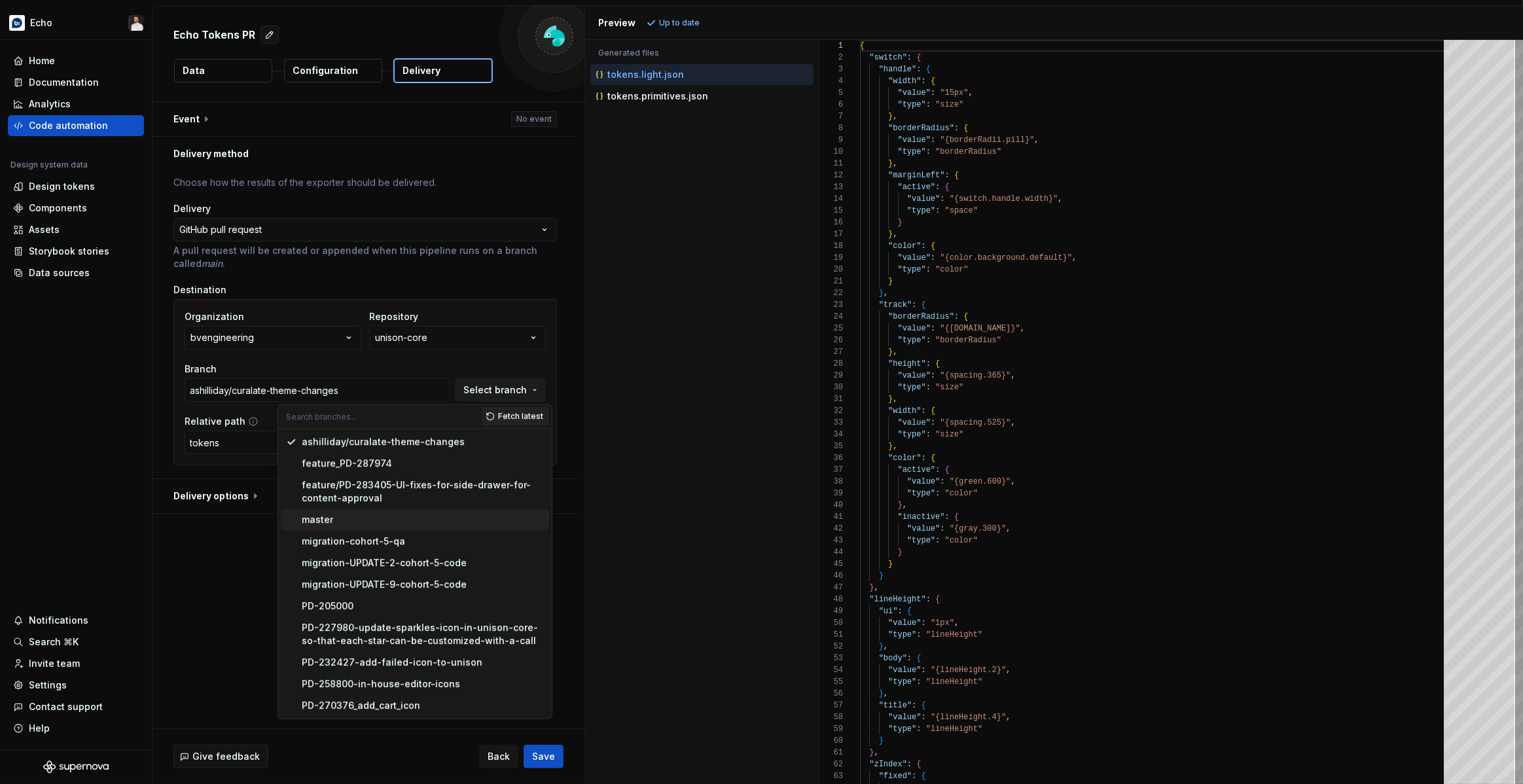
click at [355, 520] on div "master" at bounding box center [423, 520] width 242 height 13
type input "master"
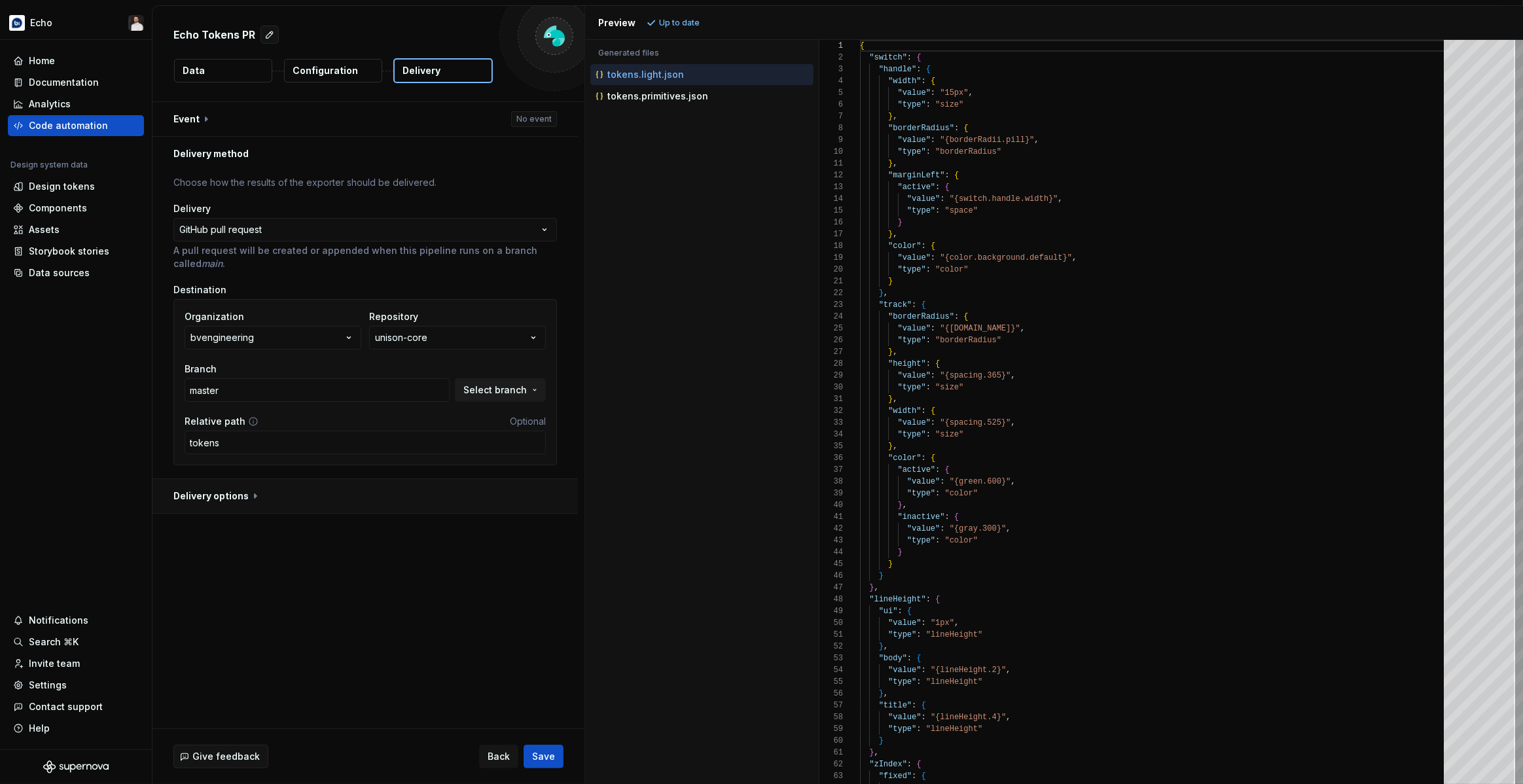
click at [274, 507] on button "button" at bounding box center [366, 495] width 426 height 34
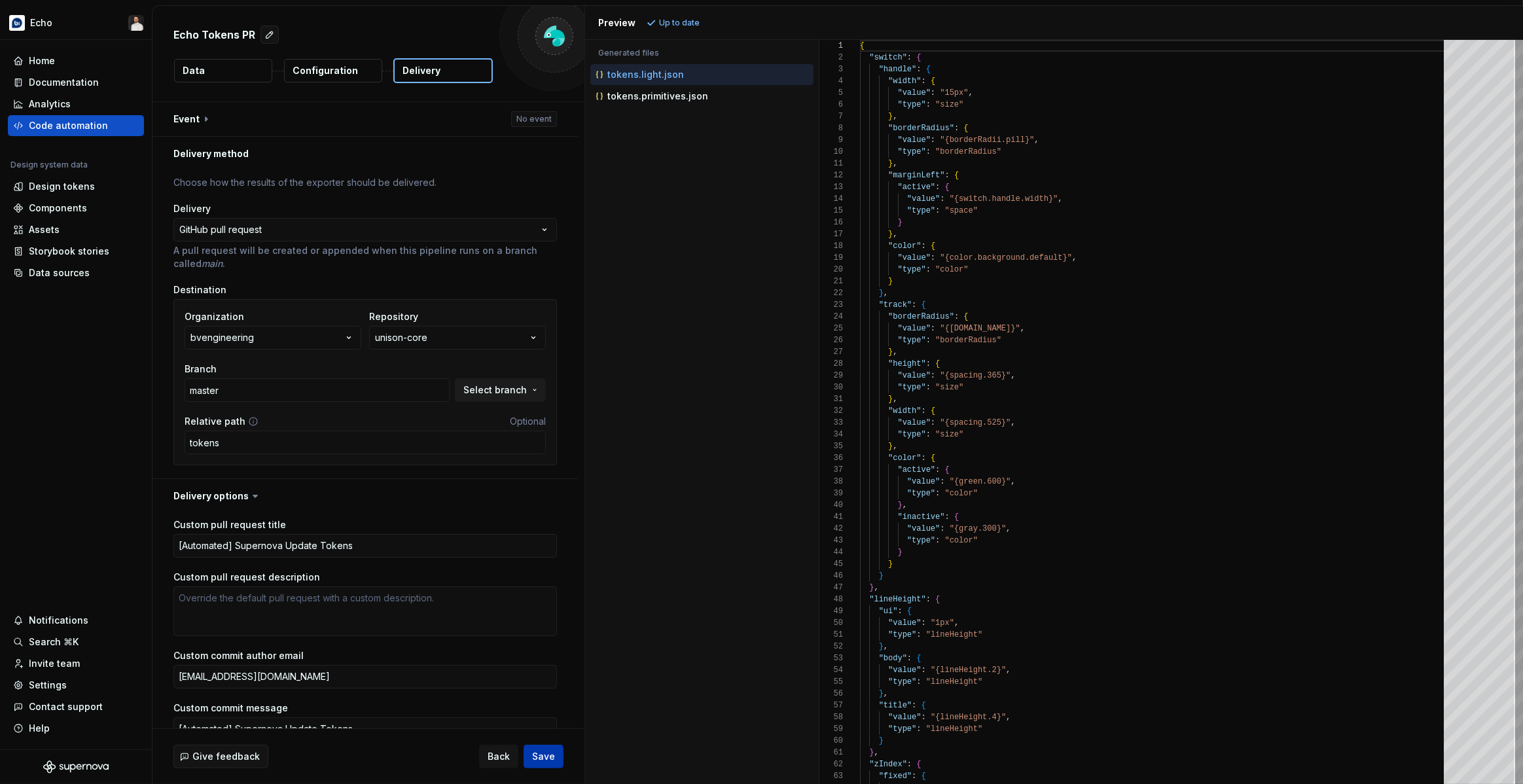
click at [540, 753] on span "Save" at bounding box center [543, 756] width 23 height 13
type textarea "*"
